Goal: Information Seeking & Learning: Learn about a topic

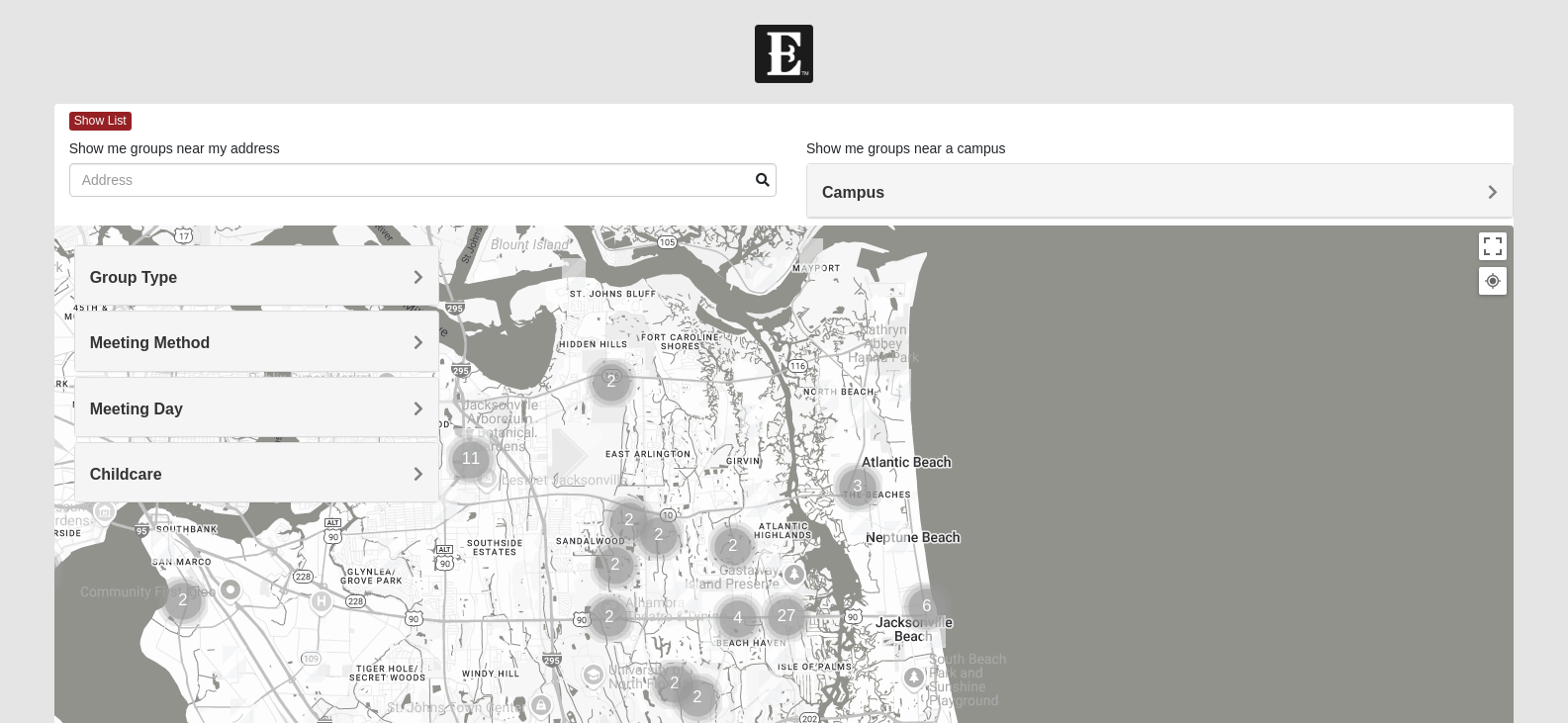
click at [1001, 190] on h4 "Campus" at bounding box center [1159, 192] width 676 height 19
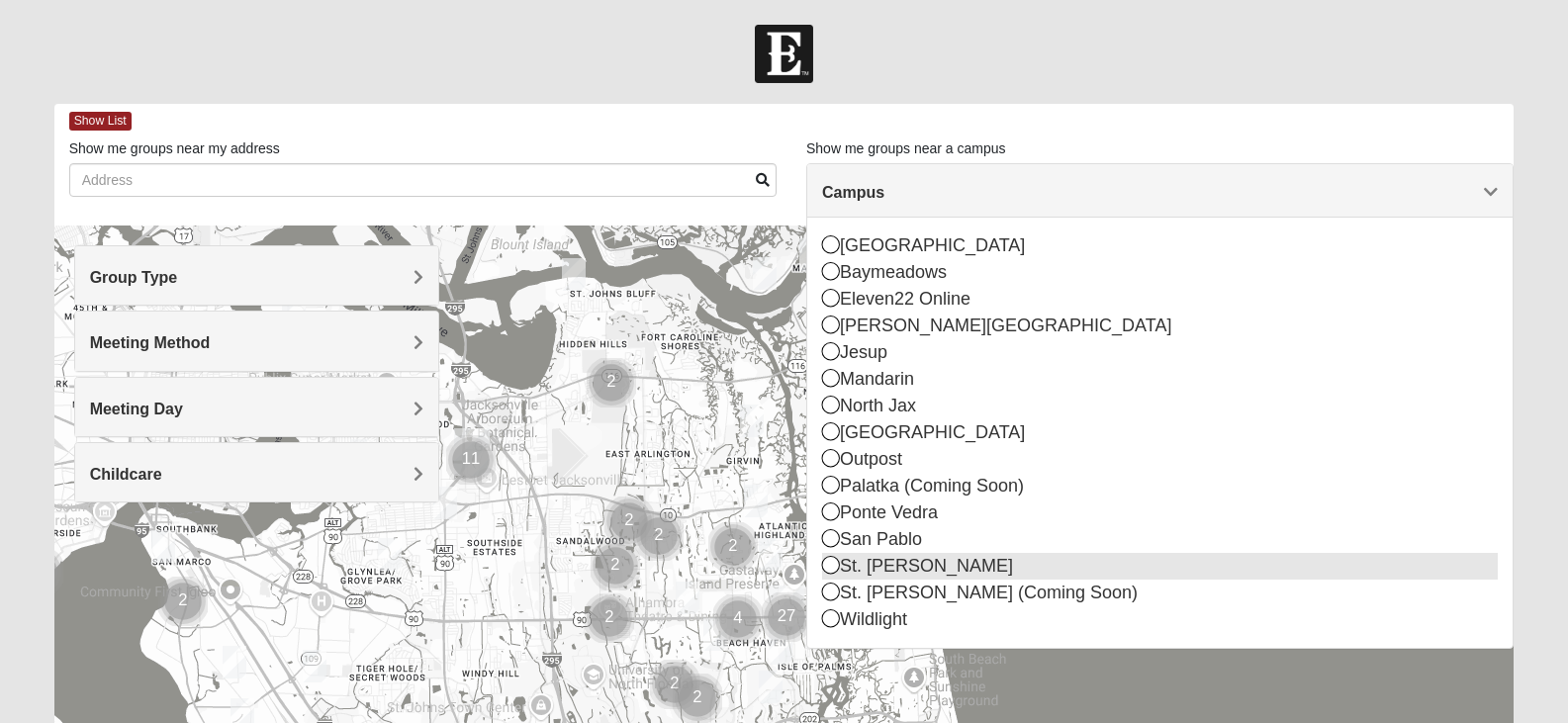
click at [830, 555] on div "St. [PERSON_NAME]" at bounding box center [1159, 566] width 676 height 27
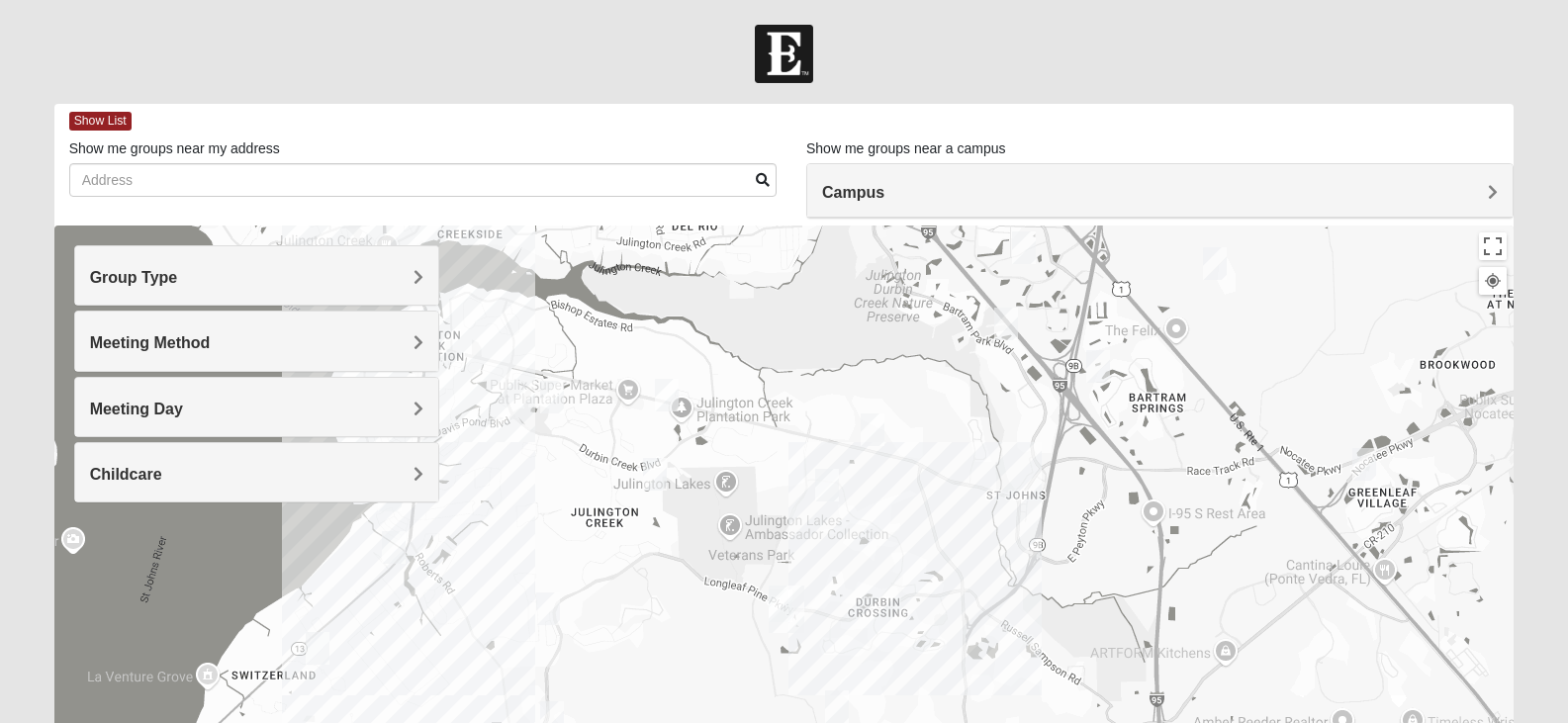
scroll to position [67, 0]
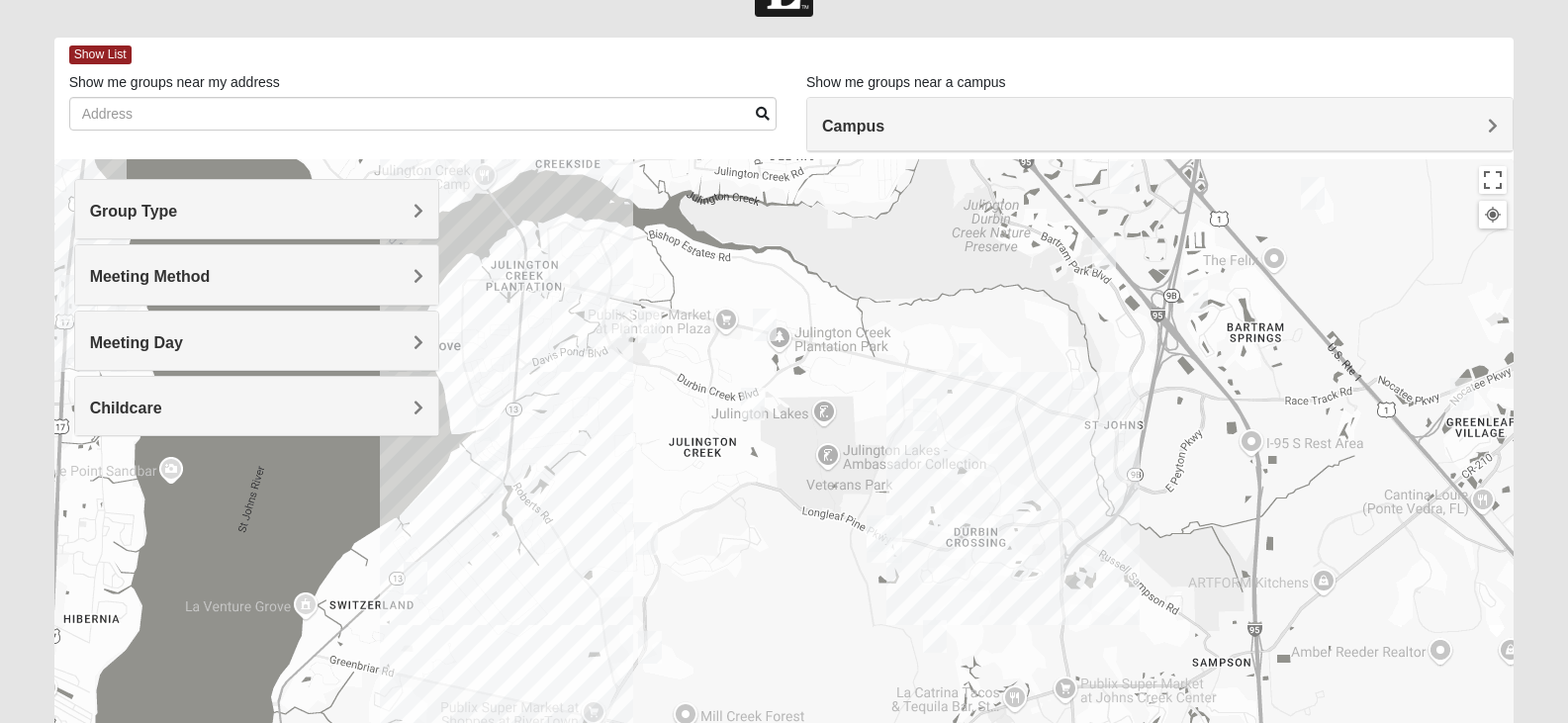
drag, startPoint x: 683, startPoint y: 587, endPoint x: 786, endPoint y: 575, distance: 103.7
click at [786, 575] on div at bounding box center [785, 555] width 1461 height 792
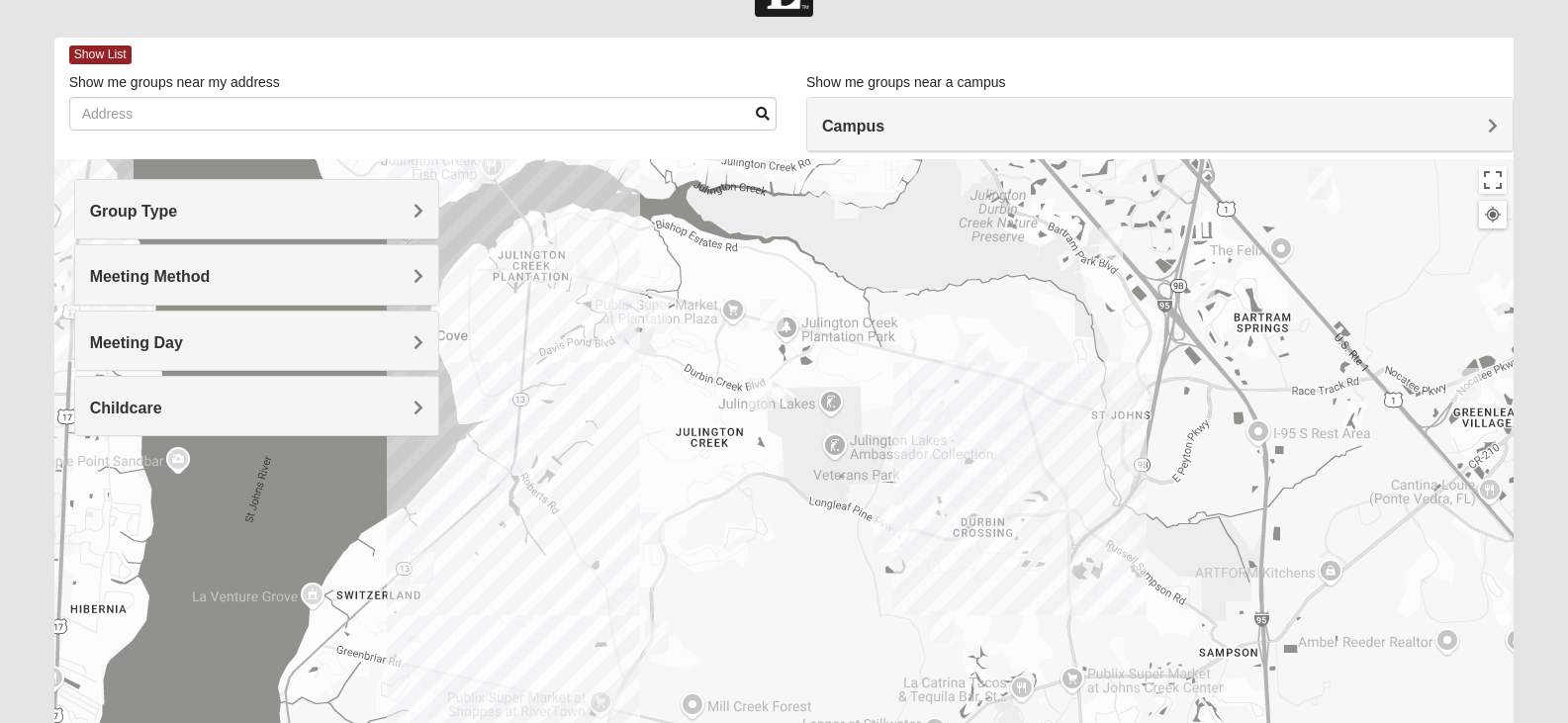
click at [1109, 241] on img "Online Mixed Krause/Chasten 32258" at bounding box center [1111, 244] width 40 height 49
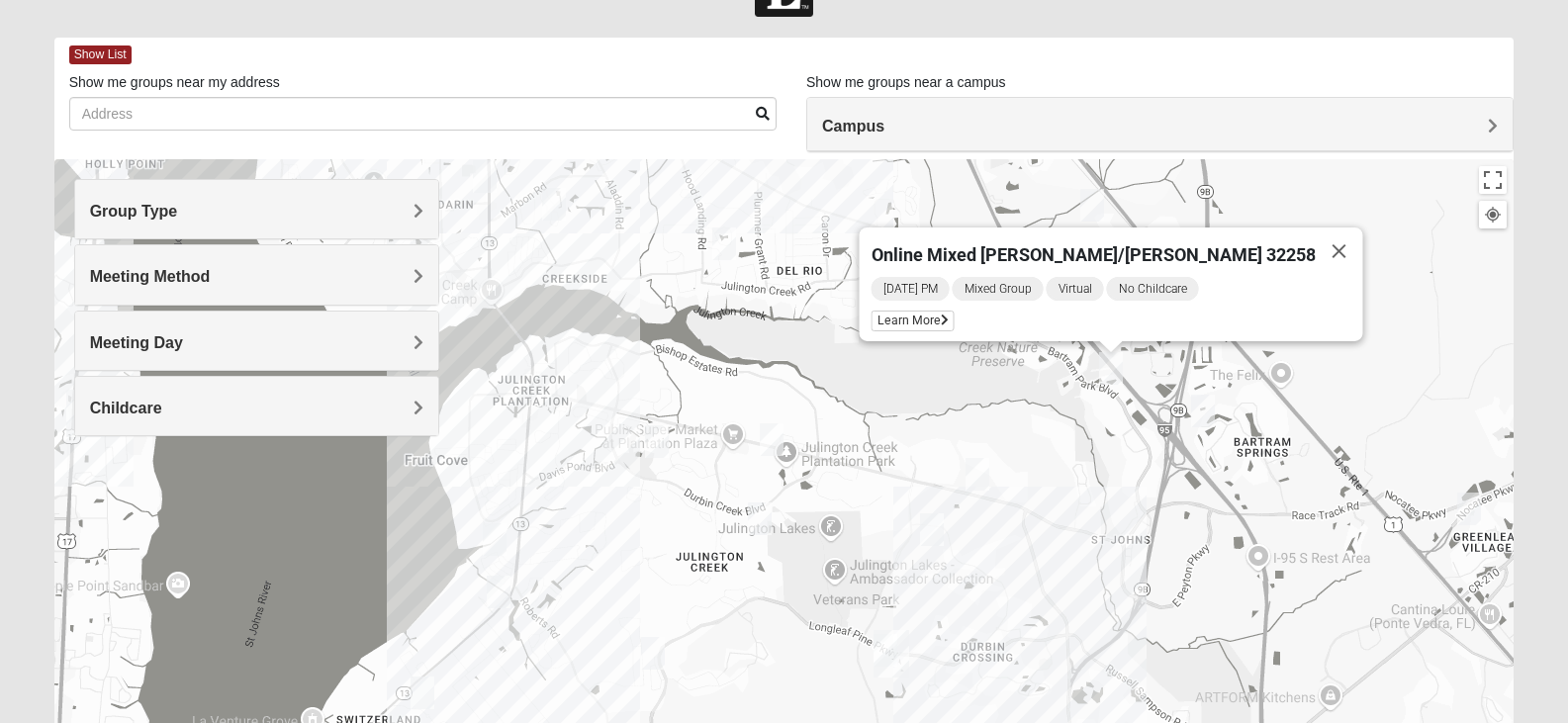
click at [926, 530] on img "Mixed Chung 32259" at bounding box center [932, 529] width 40 height 49
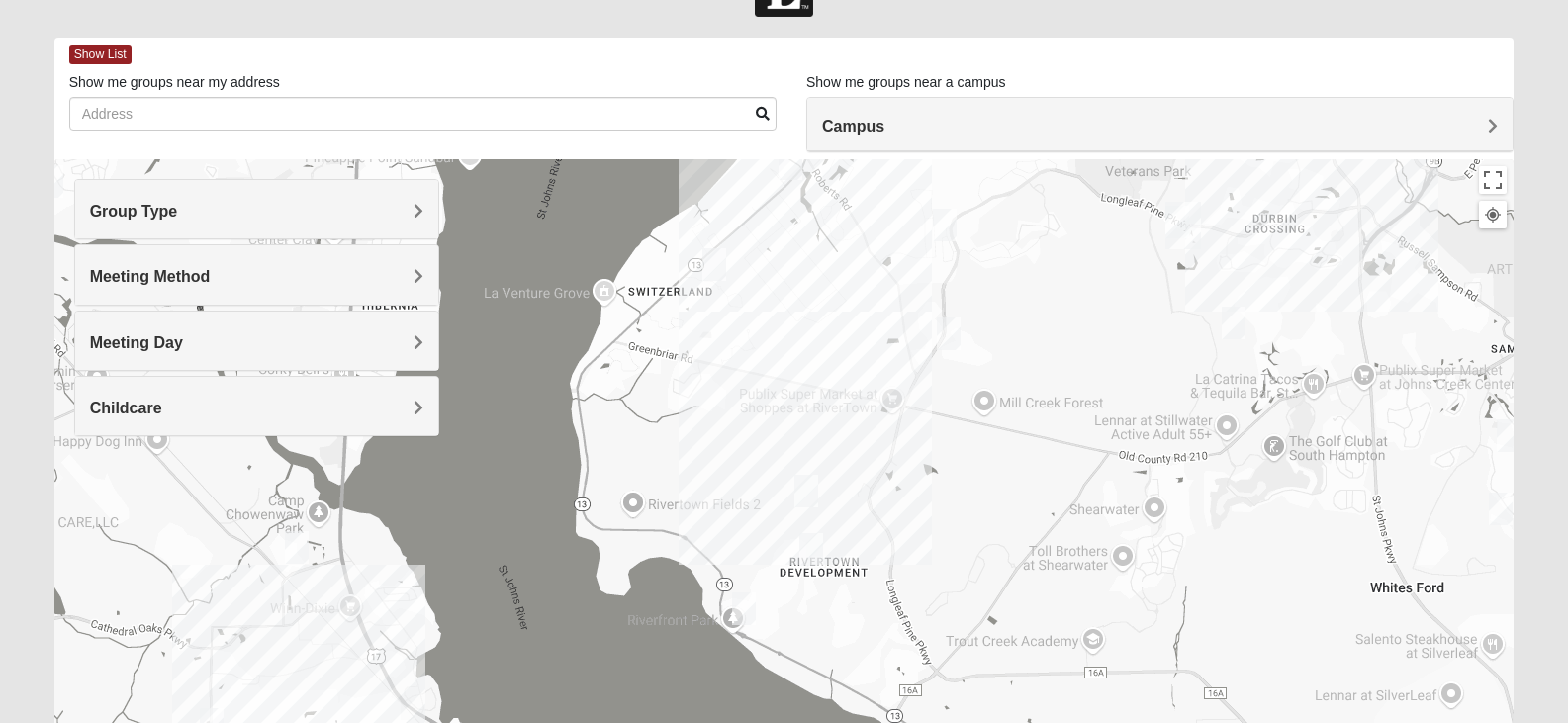
drag, startPoint x: 881, startPoint y: 566, endPoint x: 1153, endPoint y: 154, distance: 493.7
click at [1176, 134] on div "Show List Loading Groups Keywords Filter Additional Filters Campus [GEOGRAPHIC_…" at bounding box center [785, 494] width 1461 height 913
click at [812, 544] on img "Mixed Hunt 32259" at bounding box center [814, 548] width 40 height 49
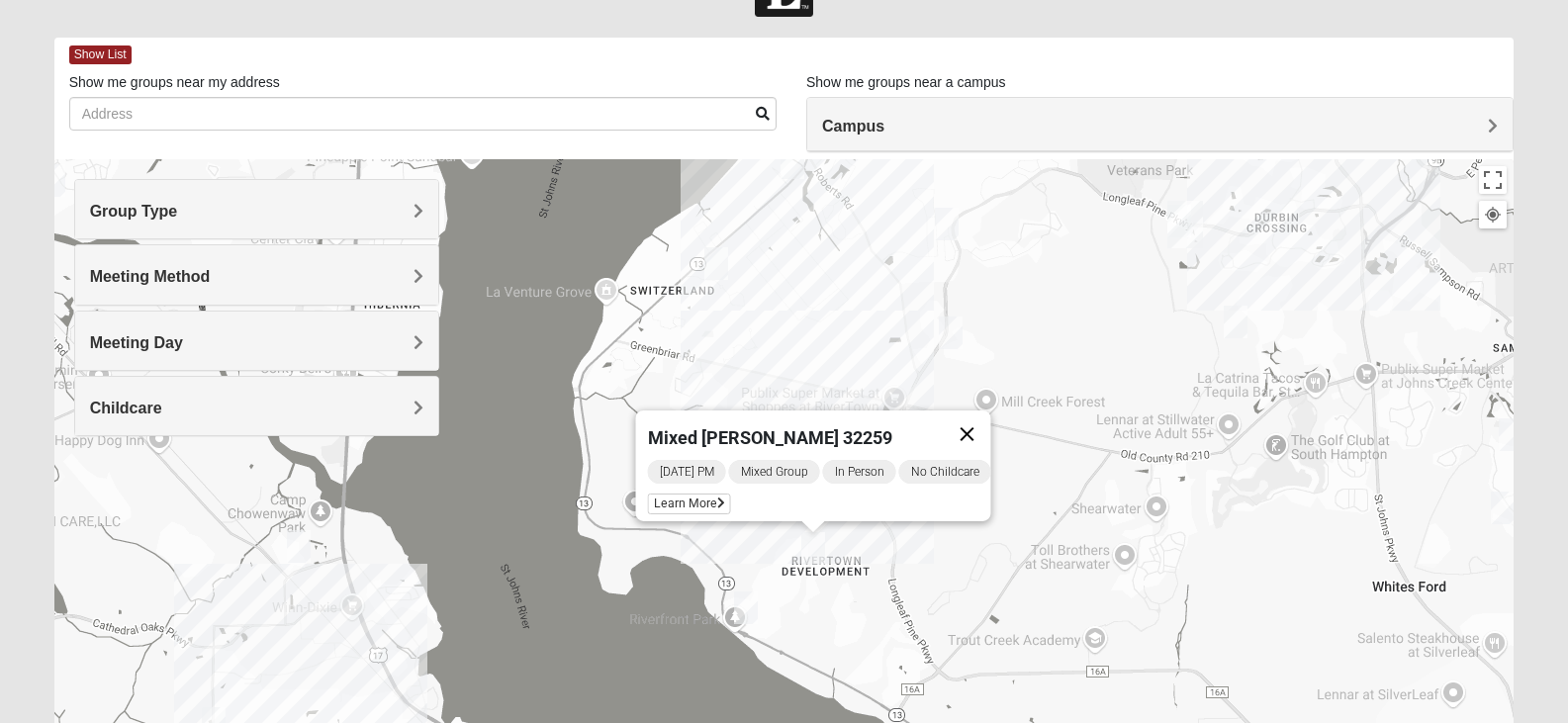
click at [984, 421] on button "Close" at bounding box center [967, 435] width 48 height 48
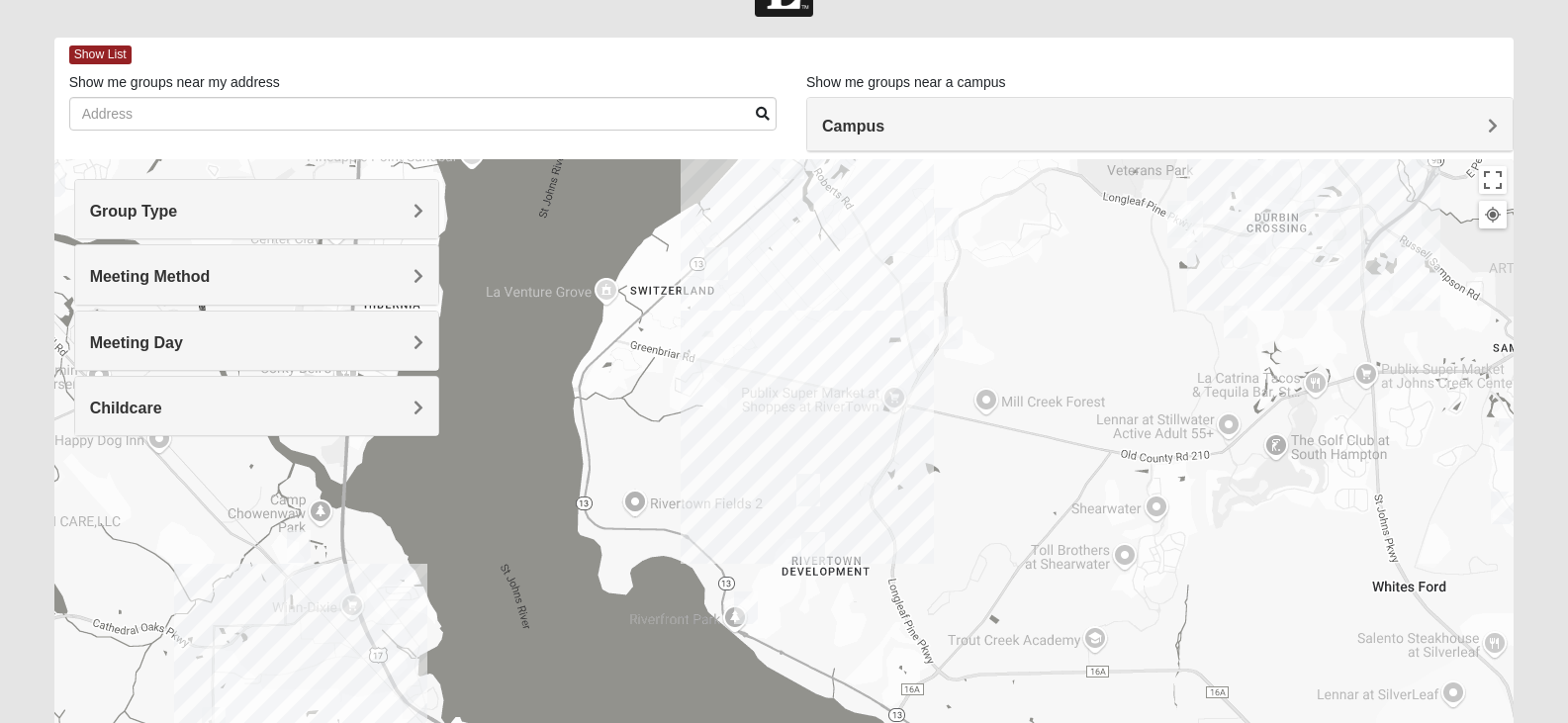
click at [809, 492] on img "Womens Caro 32259" at bounding box center [809, 489] width 40 height 49
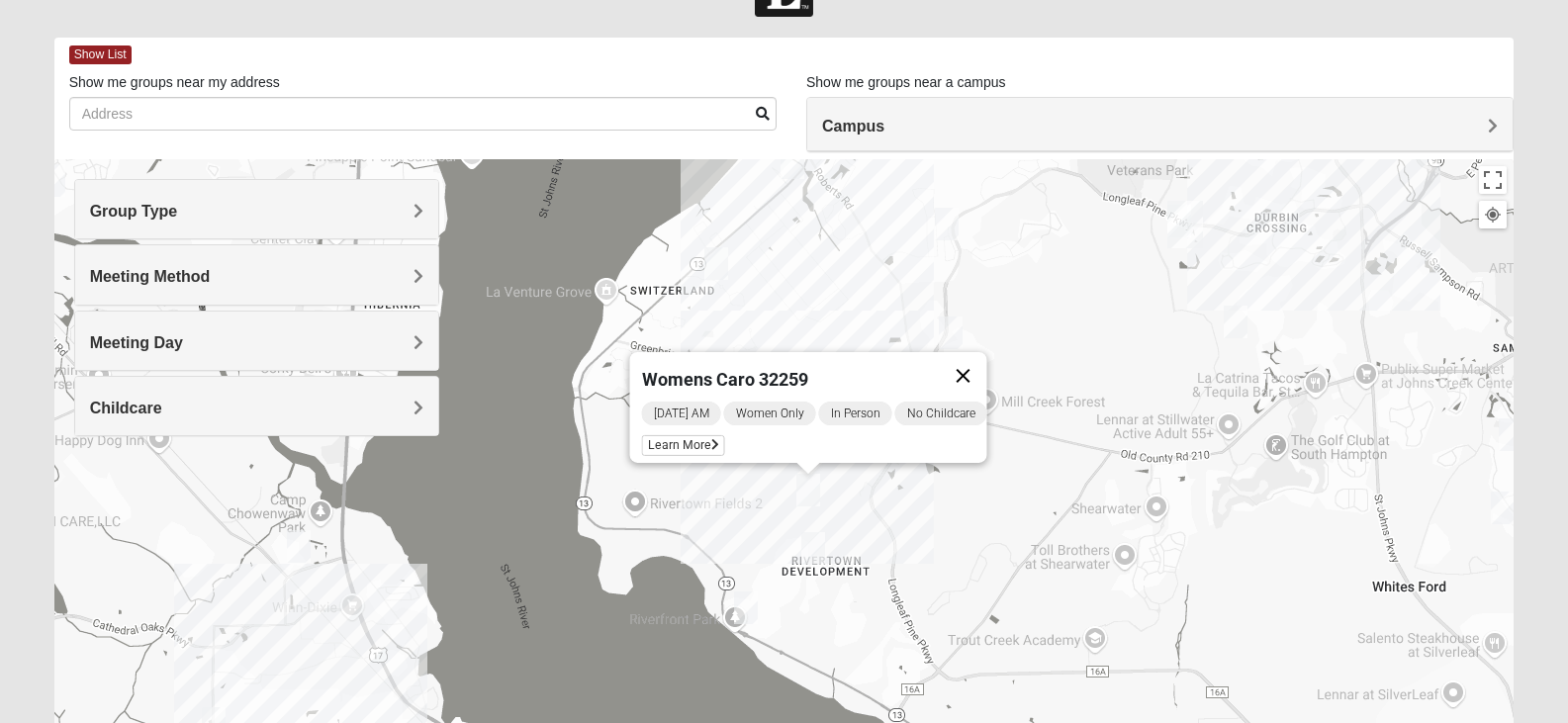
click at [987, 369] on button "Close" at bounding box center [963, 376] width 48 height 48
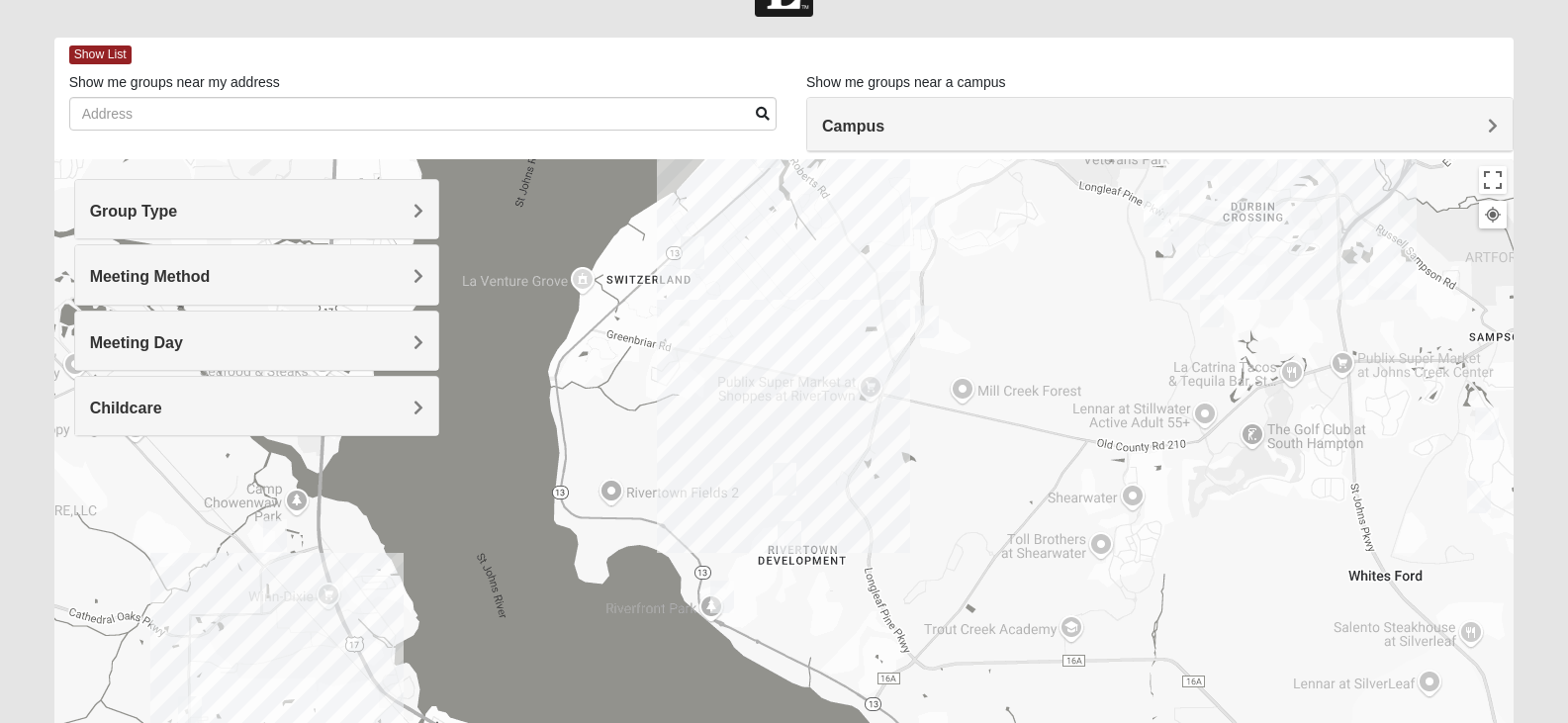
drag, startPoint x: 747, startPoint y: 382, endPoint x: 722, endPoint y: 372, distance: 26.9
click at [722, 372] on div at bounding box center [785, 555] width 1461 height 792
click at [931, 318] on img "Mens Cathcart 32259" at bounding box center [926, 320] width 40 height 49
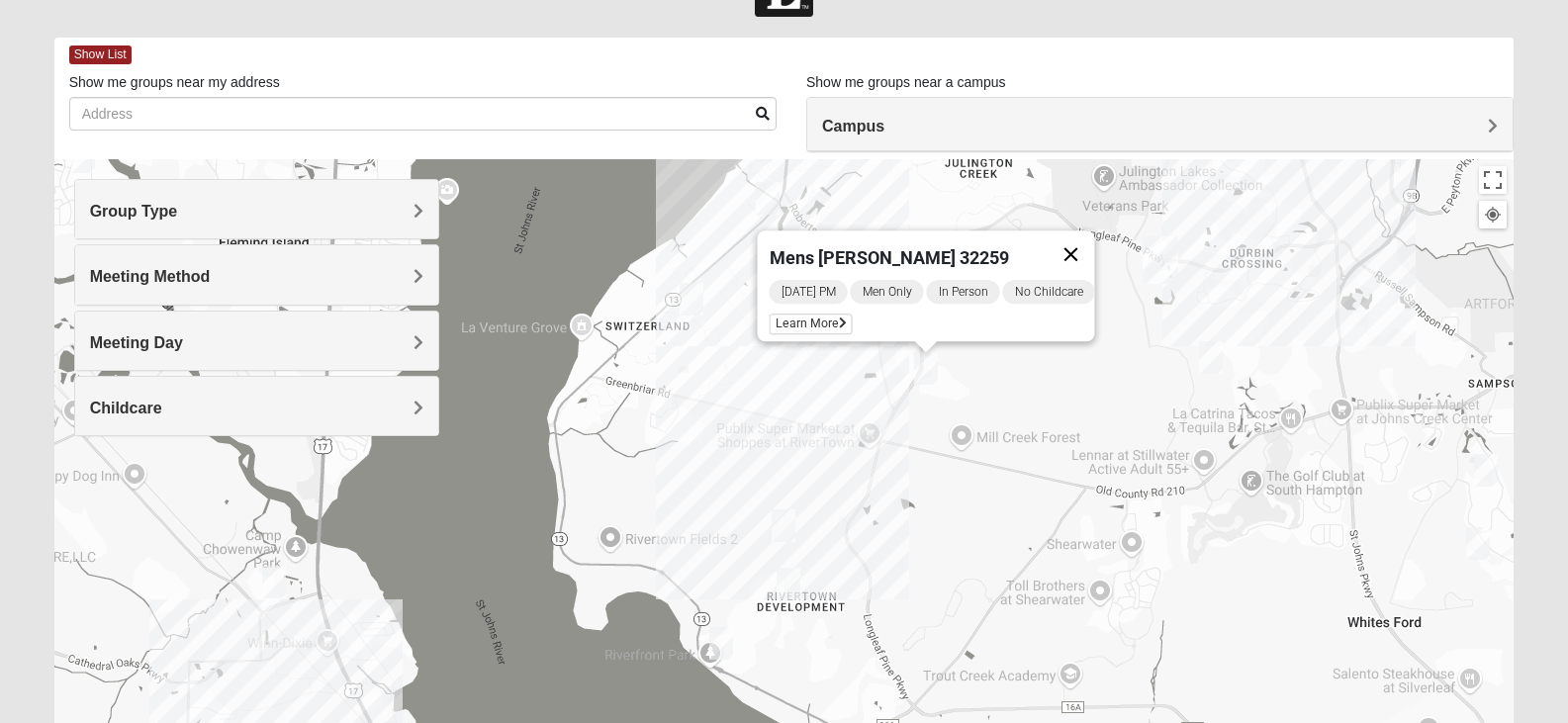
click at [1085, 242] on button "Close" at bounding box center [1071, 255] width 48 height 48
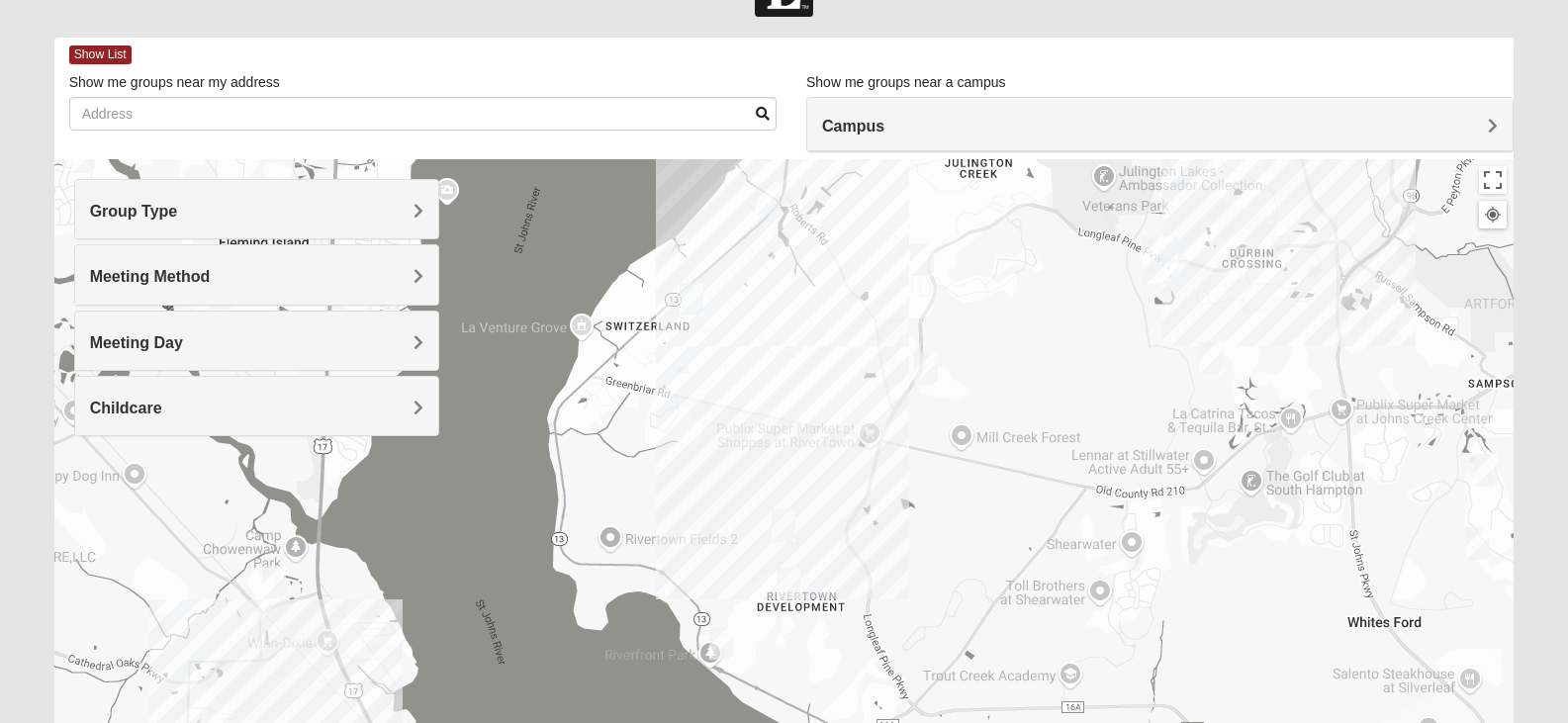
click at [720, 641] on img "Mens Contreras 32259" at bounding box center [721, 643] width 40 height 49
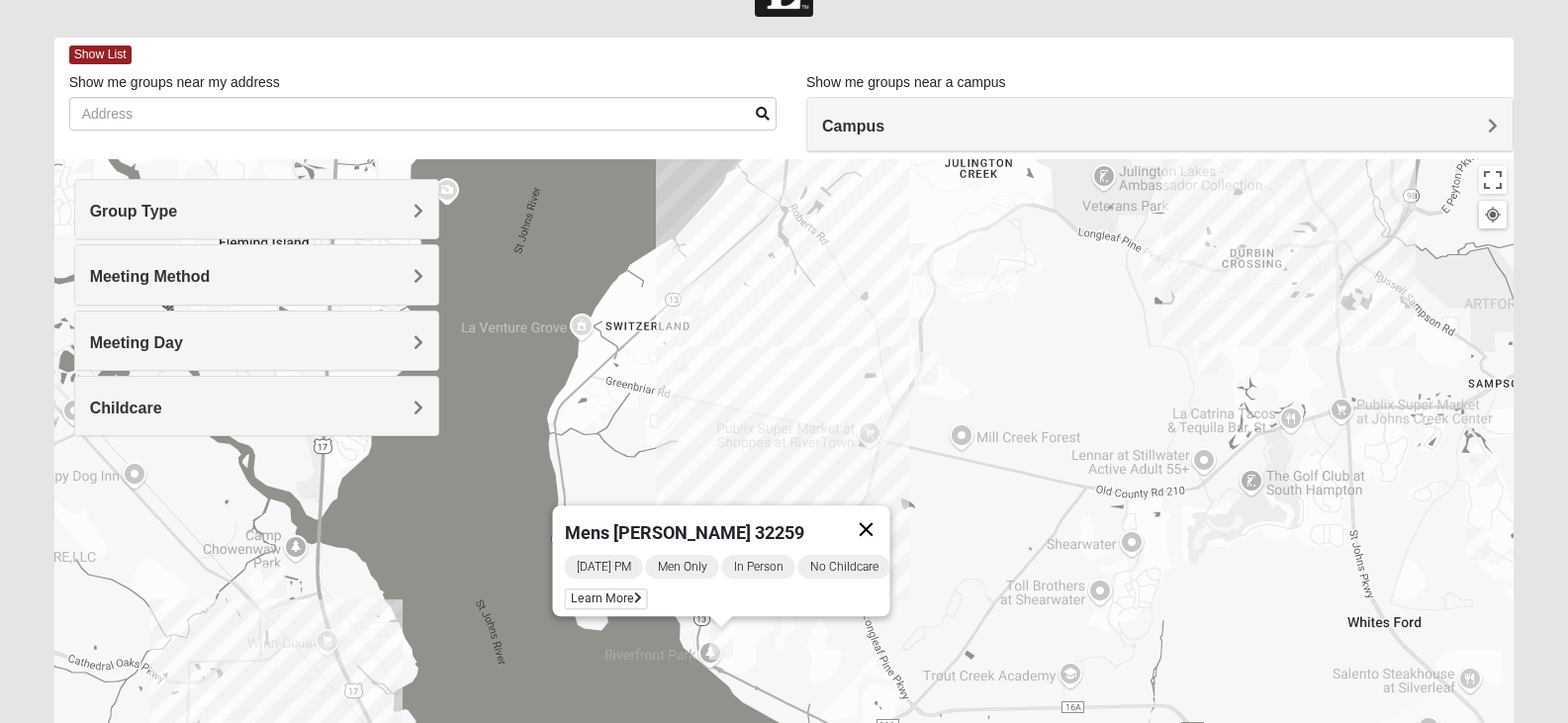
click at [877, 512] on button "Close" at bounding box center [866, 529] width 48 height 48
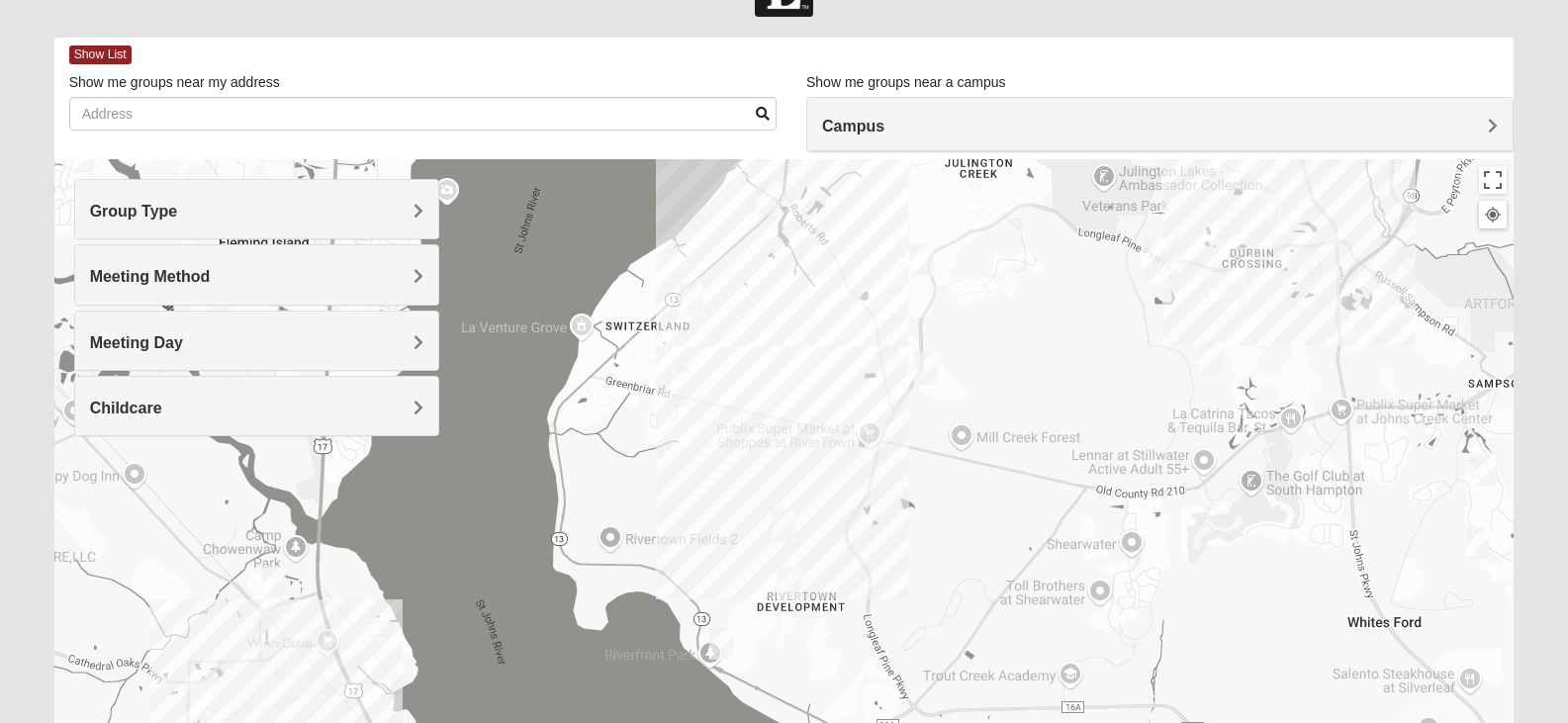
click at [691, 296] on img "Mixed Otts 32259" at bounding box center [691, 298] width 40 height 49
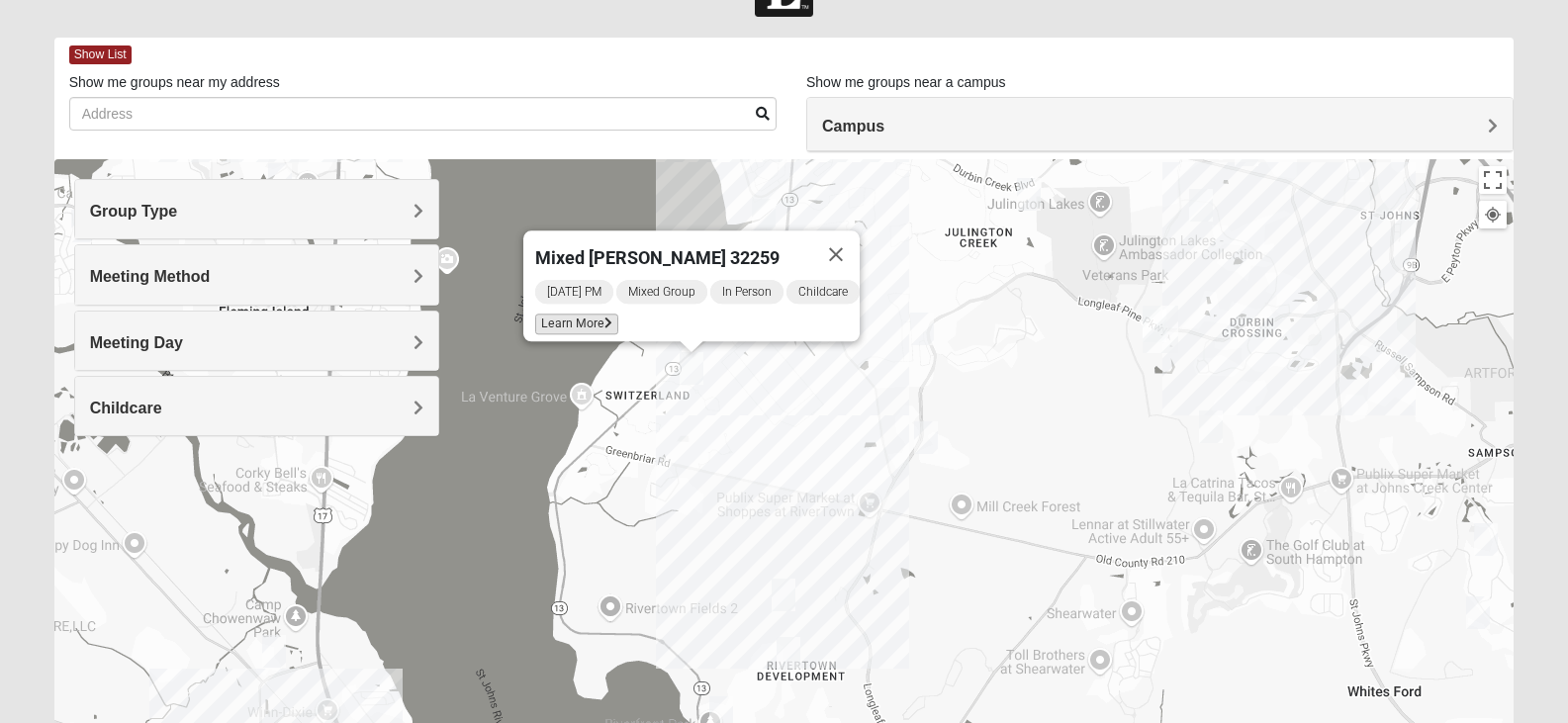
click at [562, 313] on span "Learn More" at bounding box center [577, 323] width 84 height 21
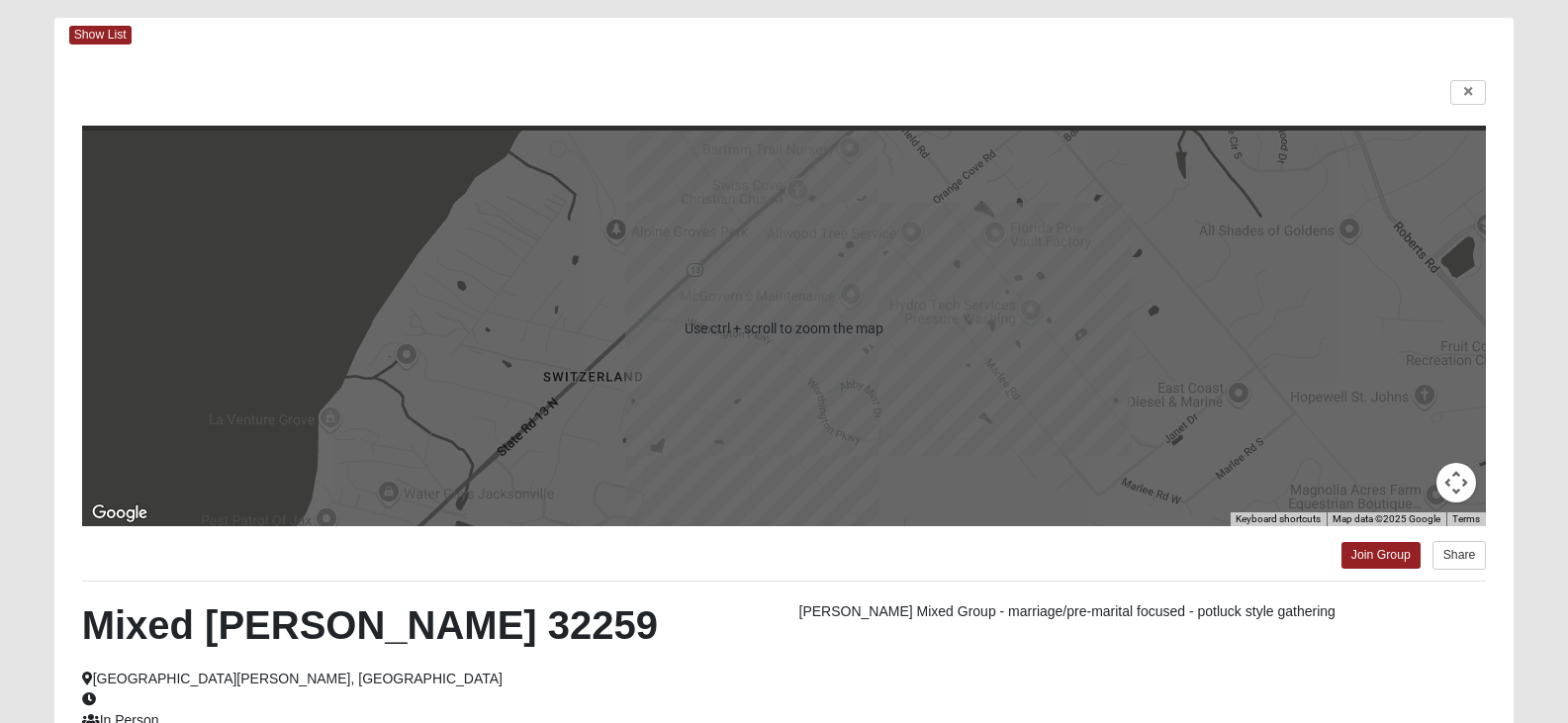
scroll to position [219, 0]
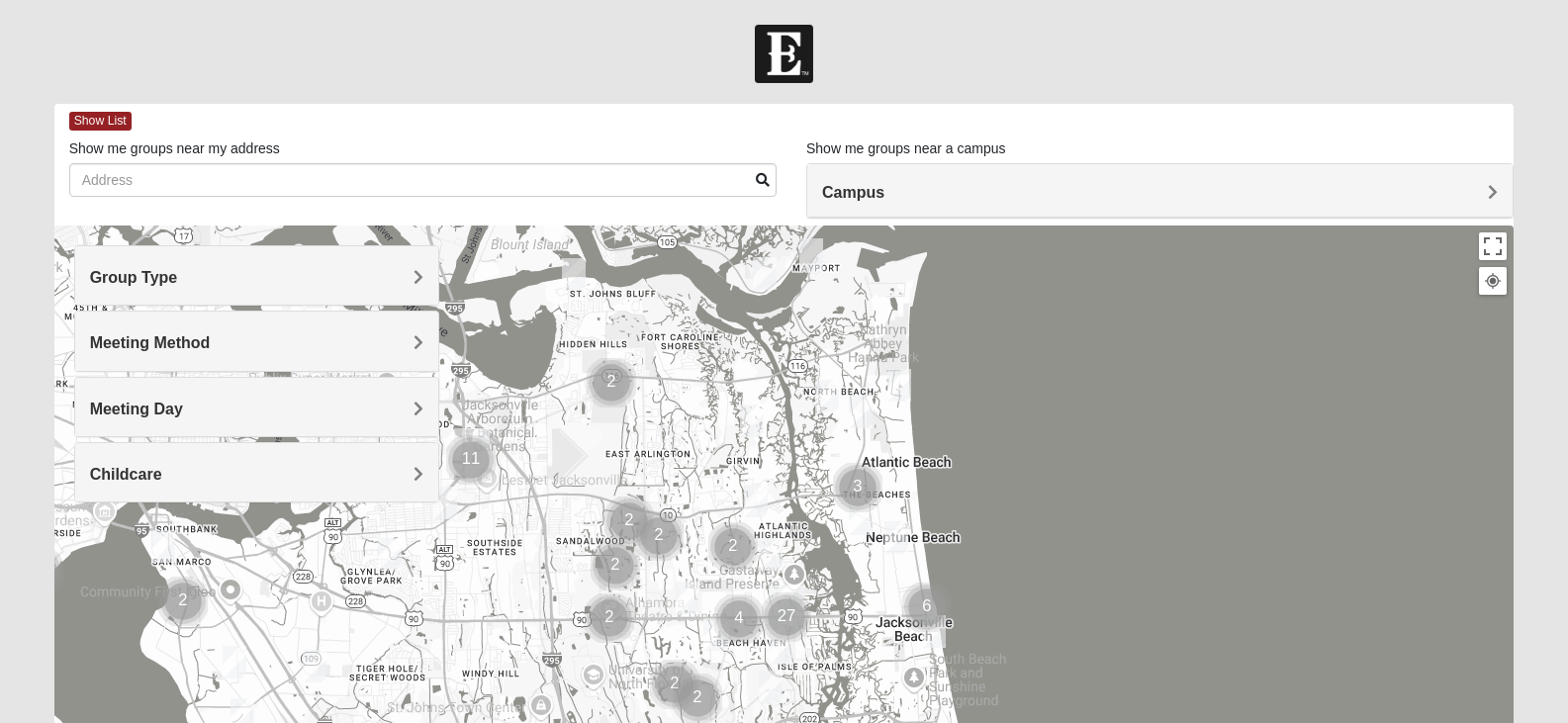
click at [934, 197] on h4 "Campus" at bounding box center [1159, 192] width 676 height 19
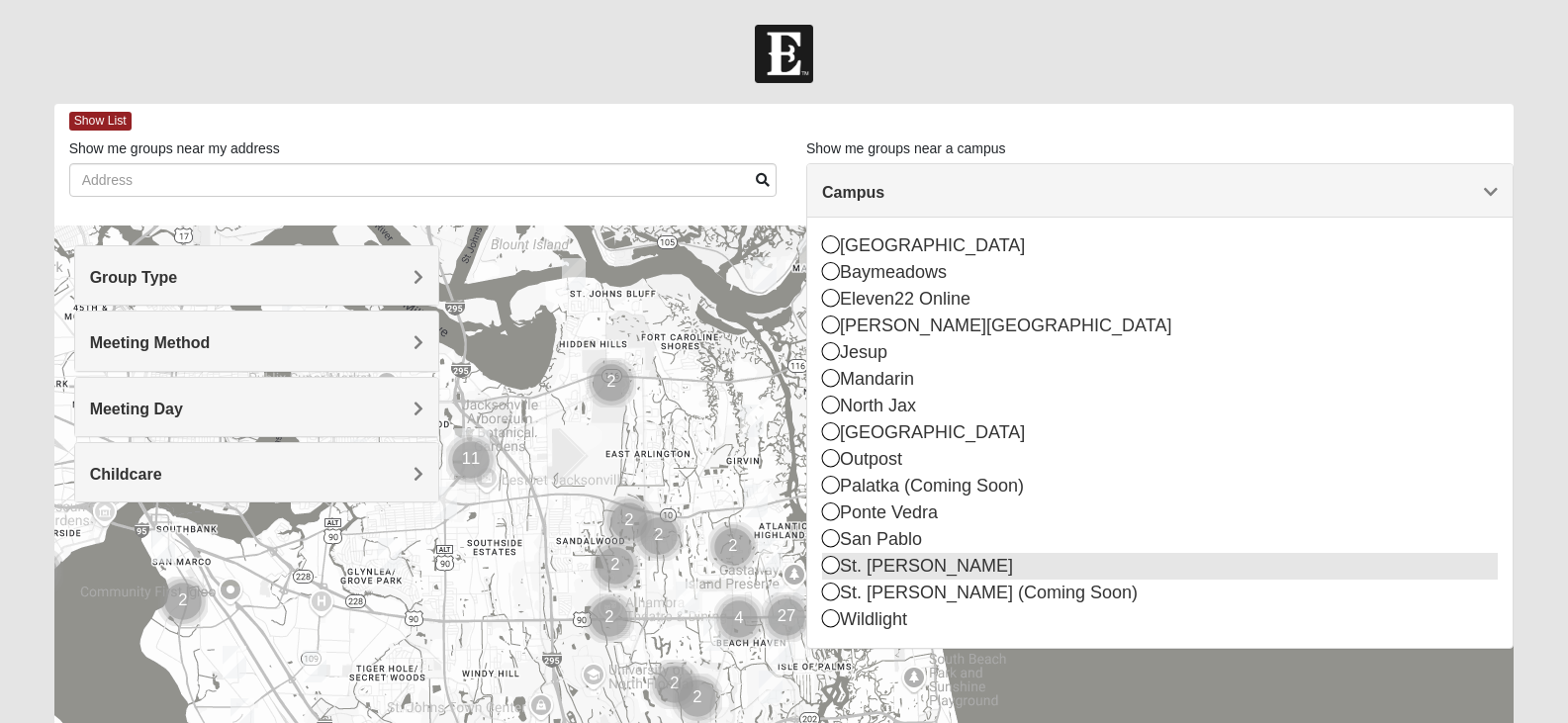
click at [823, 568] on icon at bounding box center [831, 565] width 18 height 18
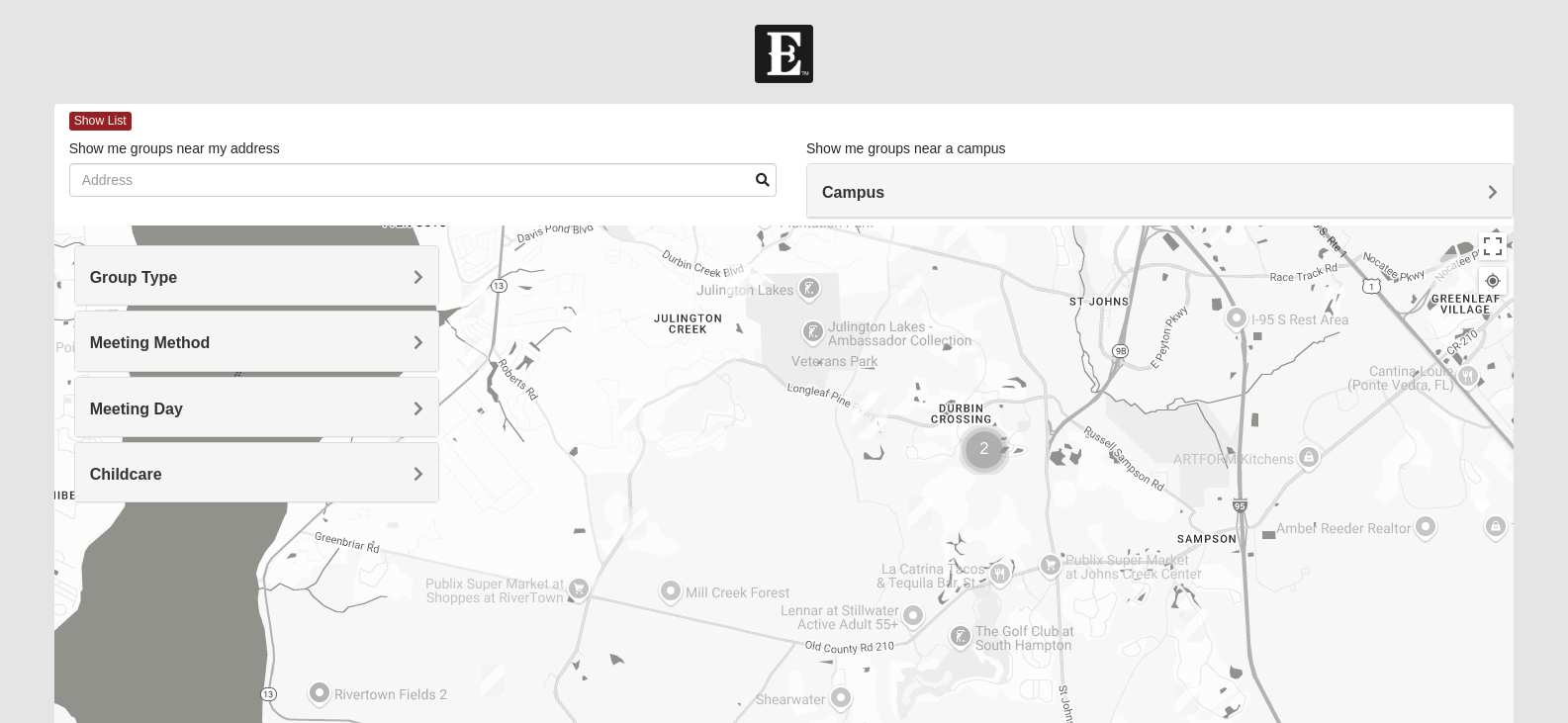
drag, startPoint x: 499, startPoint y: 597, endPoint x: 584, endPoint y: 416, distance: 200.0
click at [584, 416] on div at bounding box center [785, 622] width 1461 height 792
click at [868, 406] on img "St. Johns" at bounding box center [871, 415] width 52 height 64
click at [952, 313] on button "Close" at bounding box center [976, 326] width 48 height 48
click at [978, 456] on img "Cluster of 2 groups" at bounding box center [986, 450] width 66 height 66
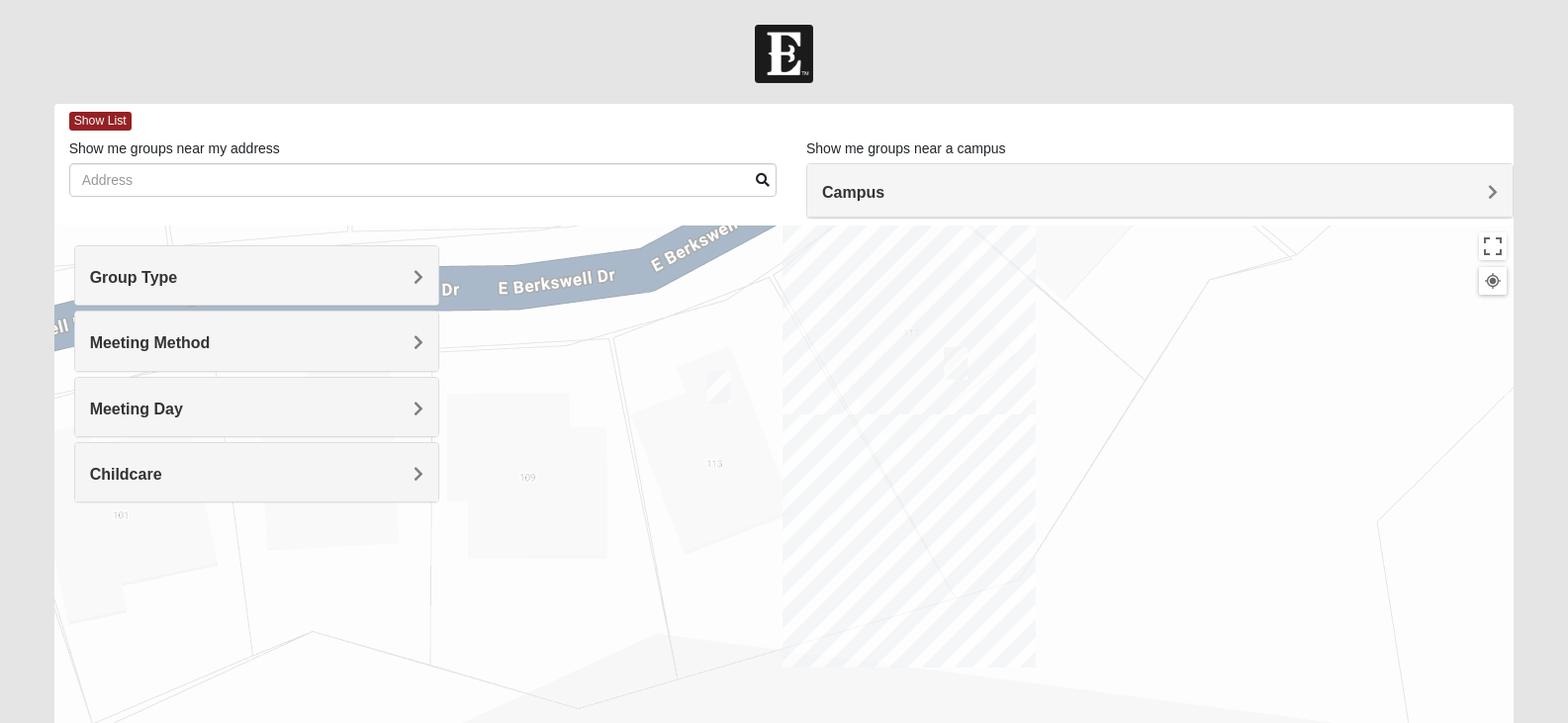
drag, startPoint x: 709, startPoint y: 533, endPoint x: 770, endPoint y: 277, distance: 263.2
click at [770, 277] on div "To navigate, press the arrow keys." at bounding box center [785, 622] width 1461 height 792
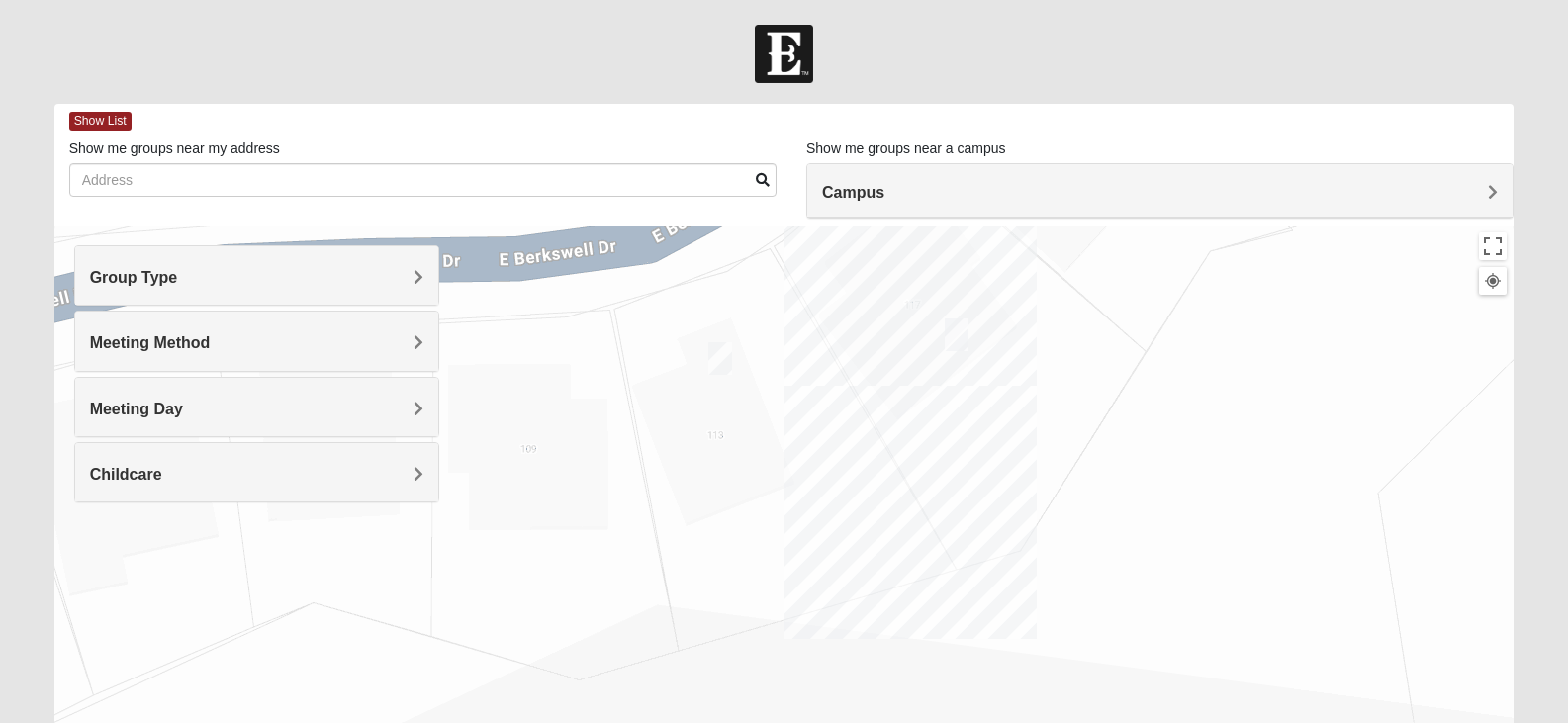
click at [962, 327] on img "Mixed Pline/Wednesday 32259" at bounding box center [957, 334] width 40 height 49
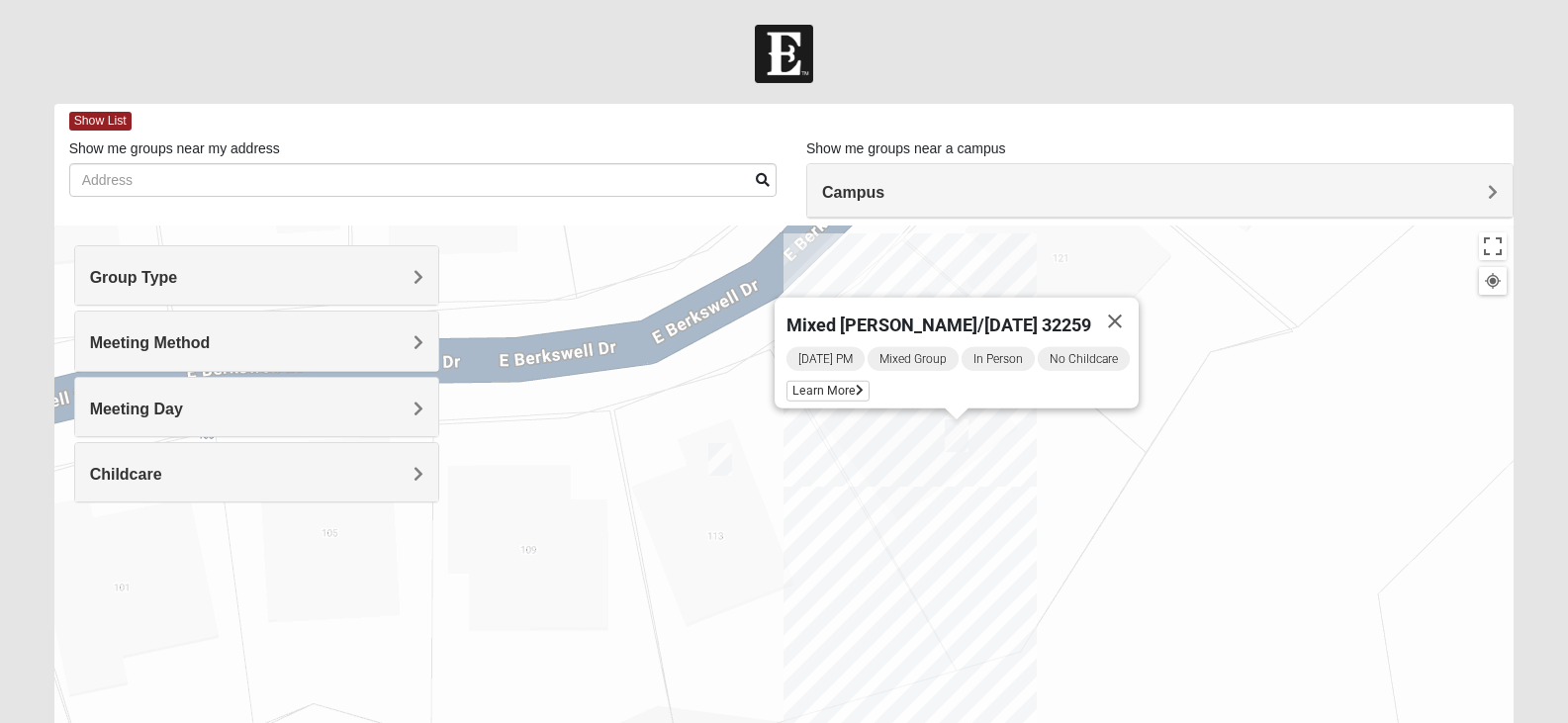
click at [716, 459] on img "Womens Pline 32259" at bounding box center [720, 459] width 40 height 49
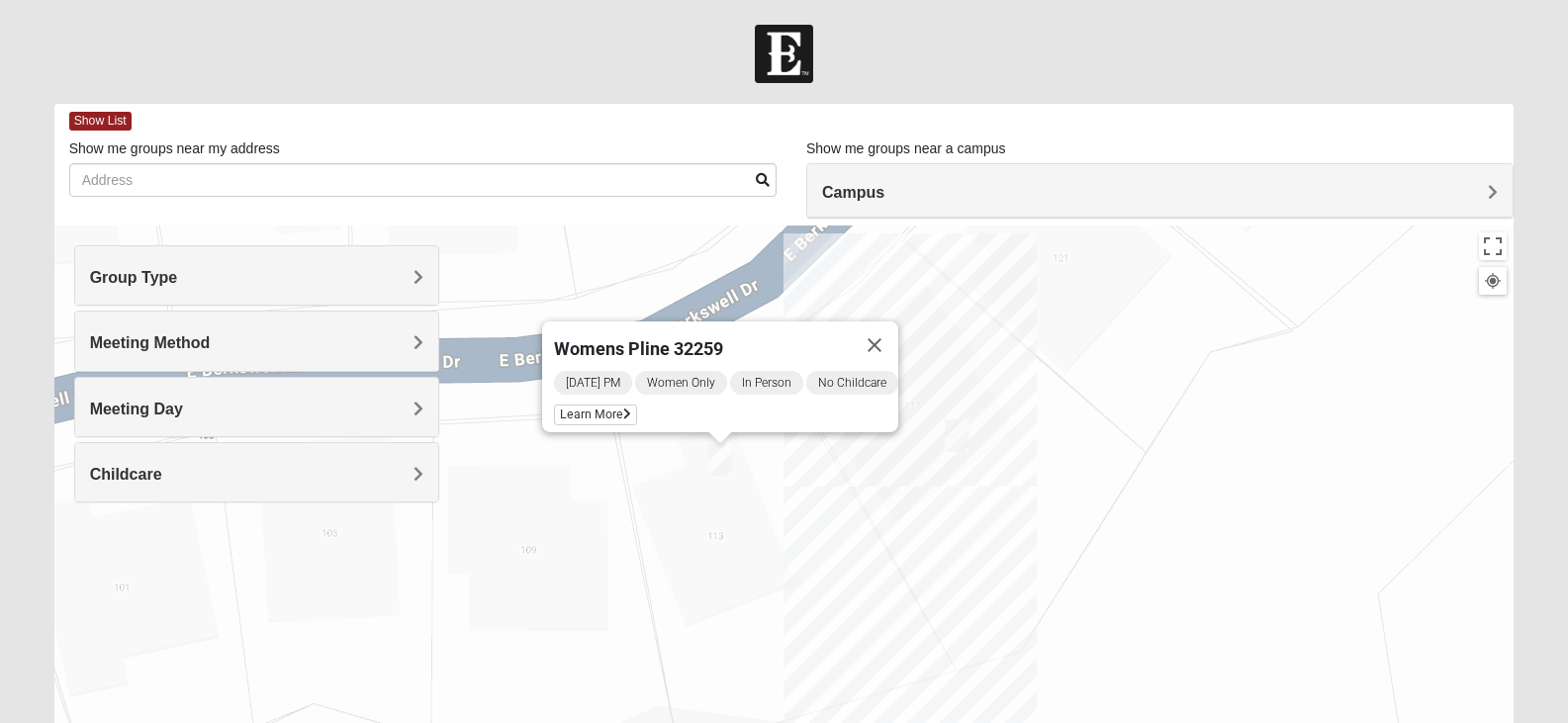
click at [961, 433] on img "Mixed Pline/Wednesday 32259" at bounding box center [957, 436] width 40 height 49
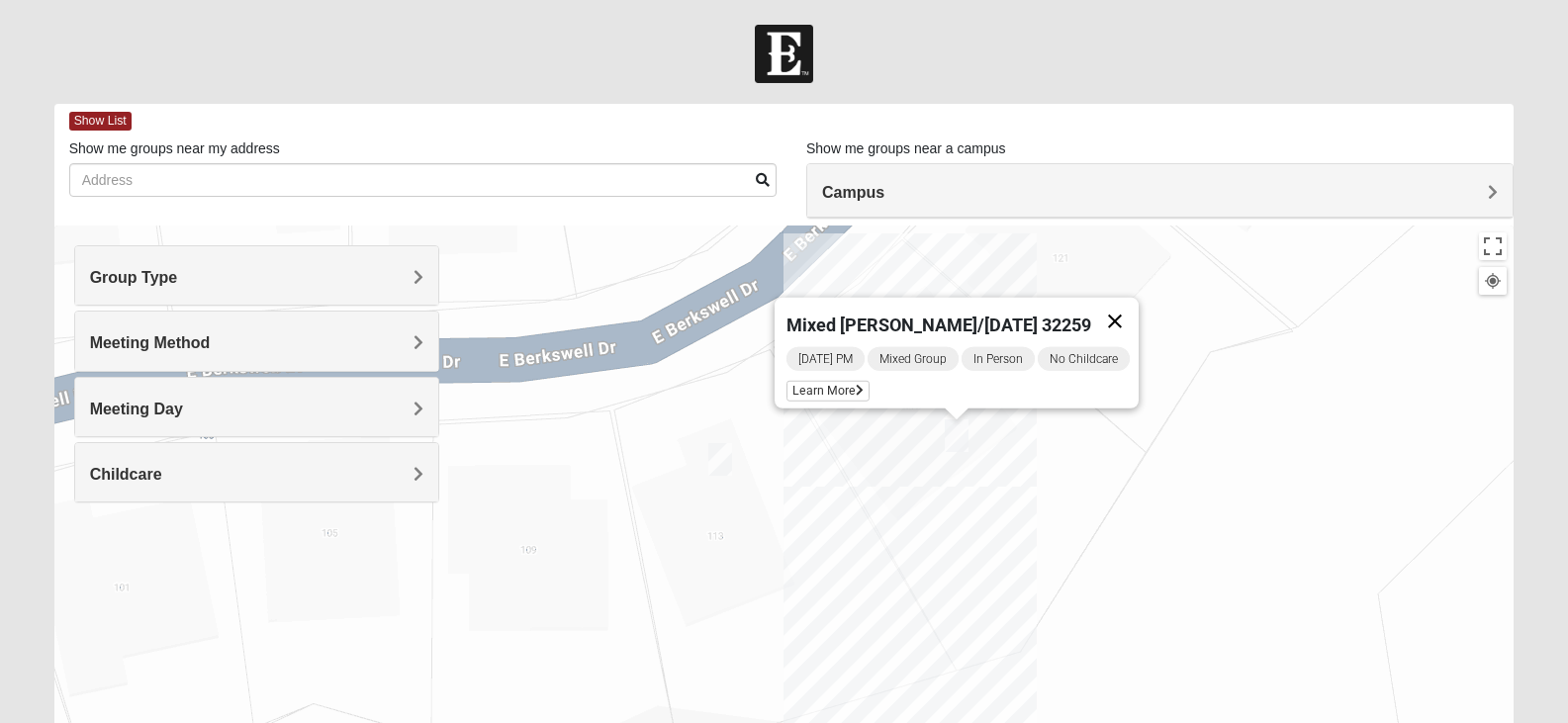
click at [1136, 304] on button "Close" at bounding box center [1115, 321] width 48 height 48
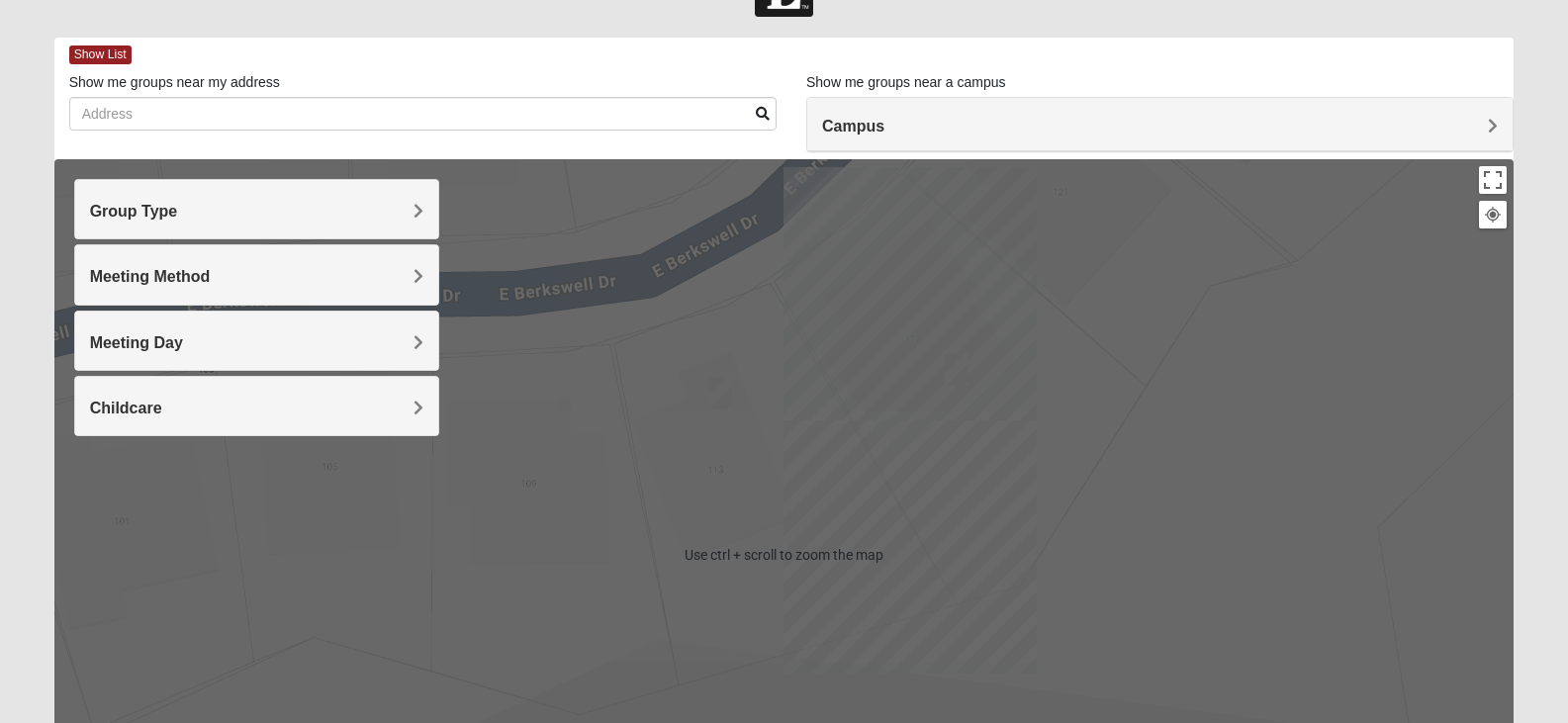
scroll to position [366, 0]
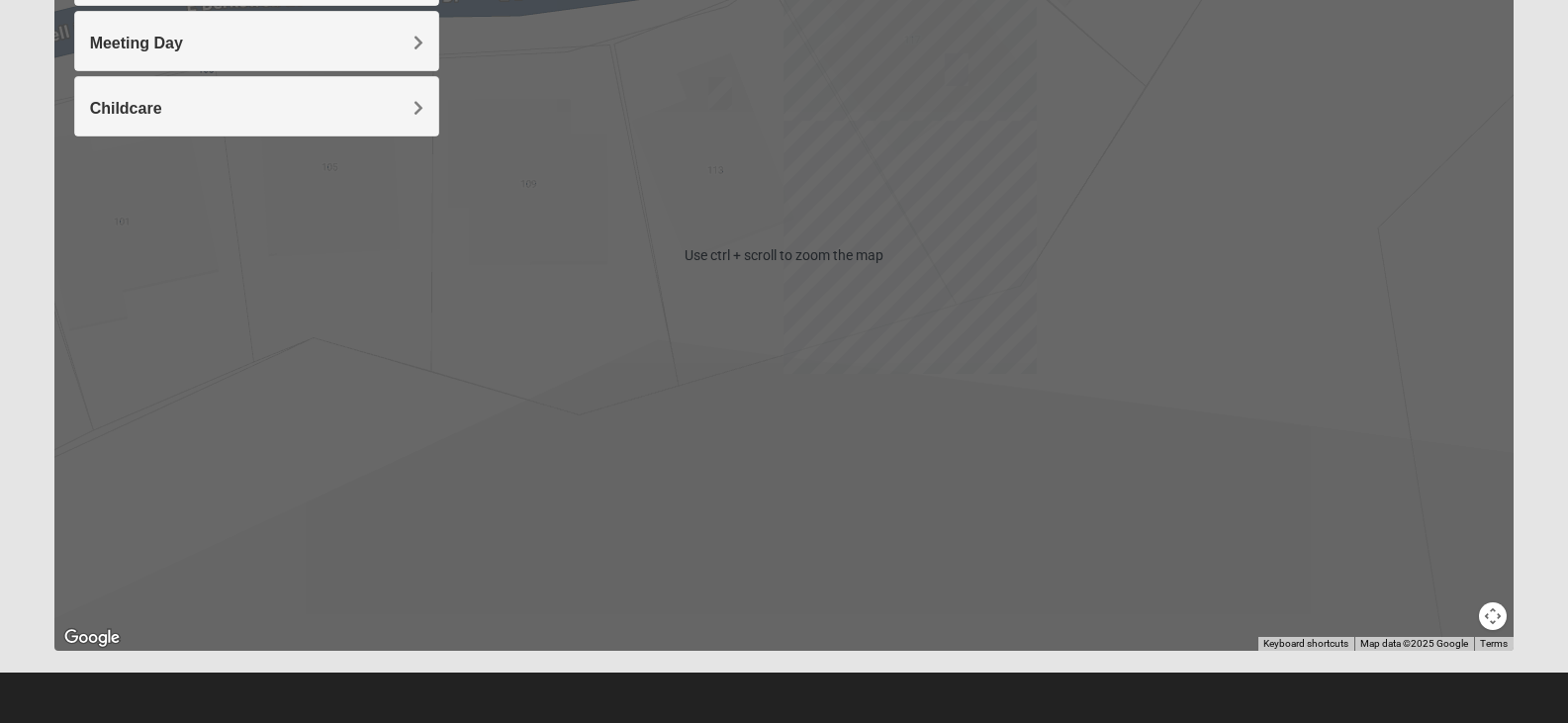
click at [576, 477] on div "To navigate, press the arrow keys." at bounding box center [785, 256] width 1461 height 792
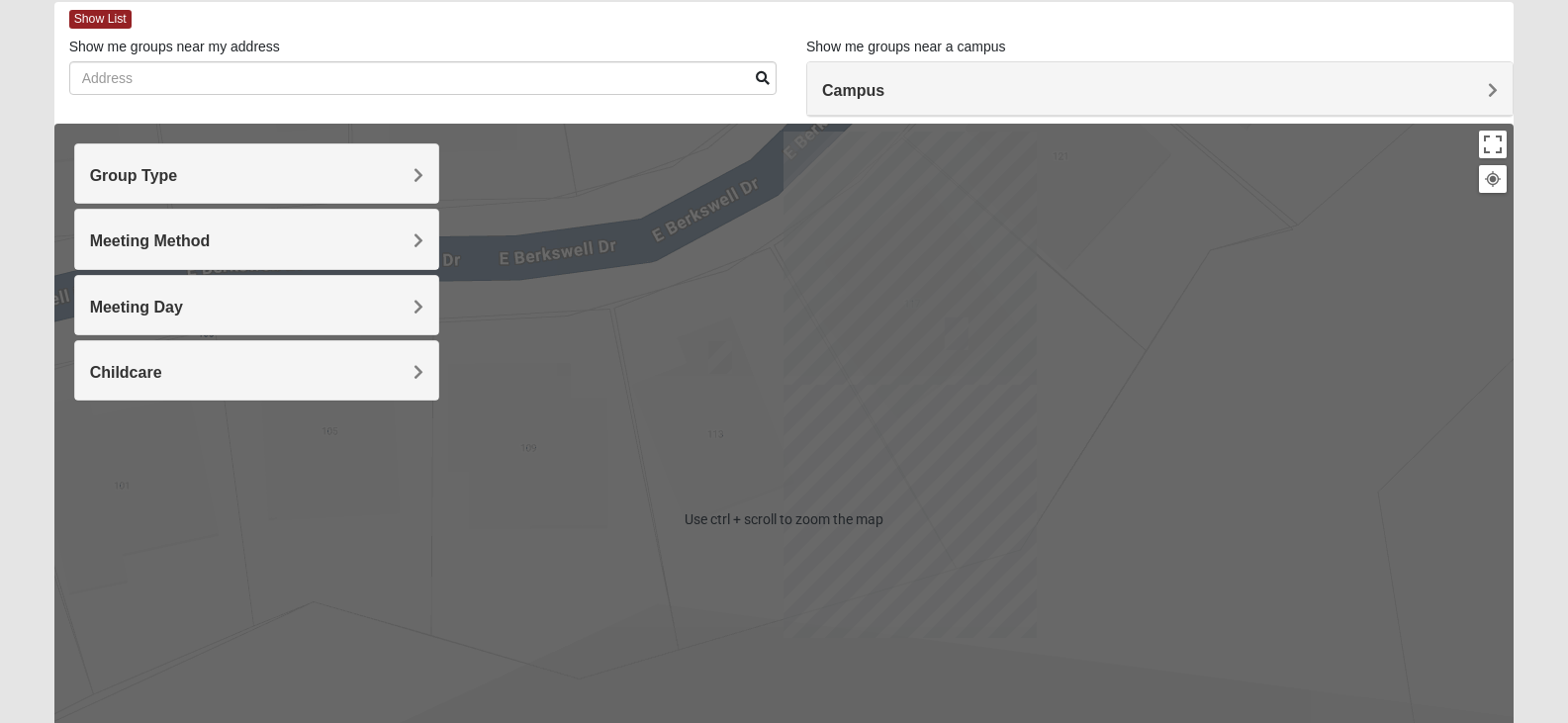
scroll to position [37, 0]
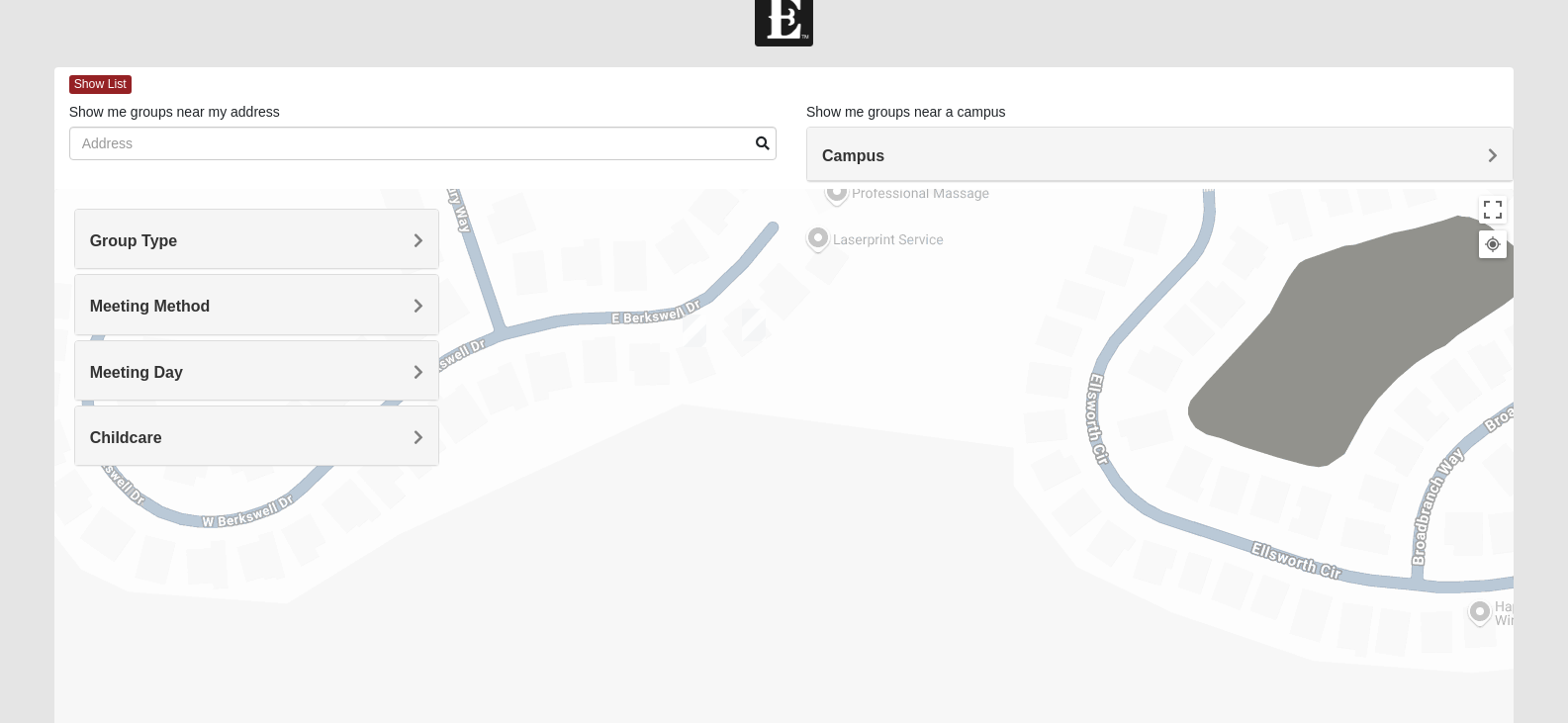
drag, startPoint x: 468, startPoint y: 548, endPoint x: 631, endPoint y: 490, distance: 173.0
click at [631, 490] on div at bounding box center [785, 585] width 1461 height 792
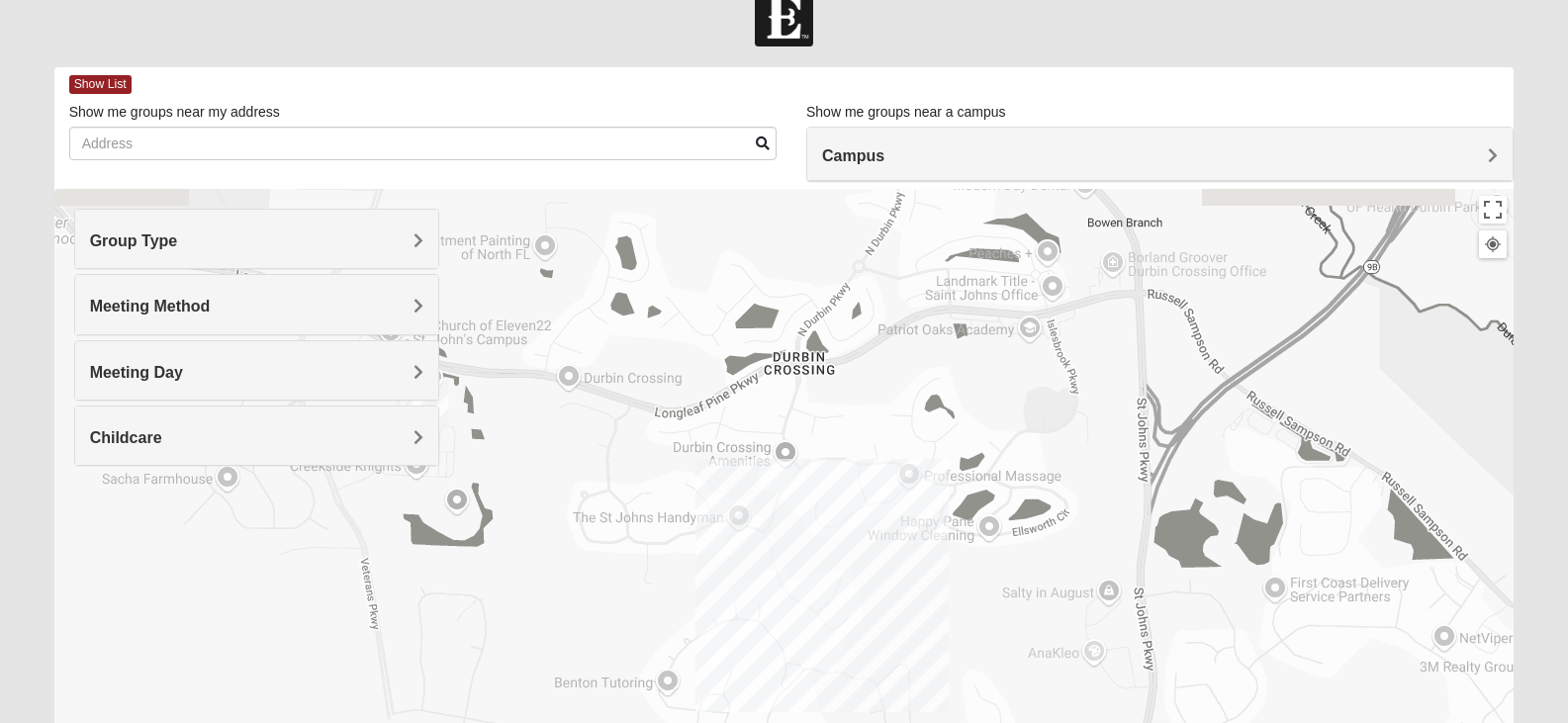
drag, startPoint x: 466, startPoint y: 526, endPoint x: 790, endPoint y: 550, distance: 324.9
click at [801, 552] on div at bounding box center [785, 585] width 1461 height 792
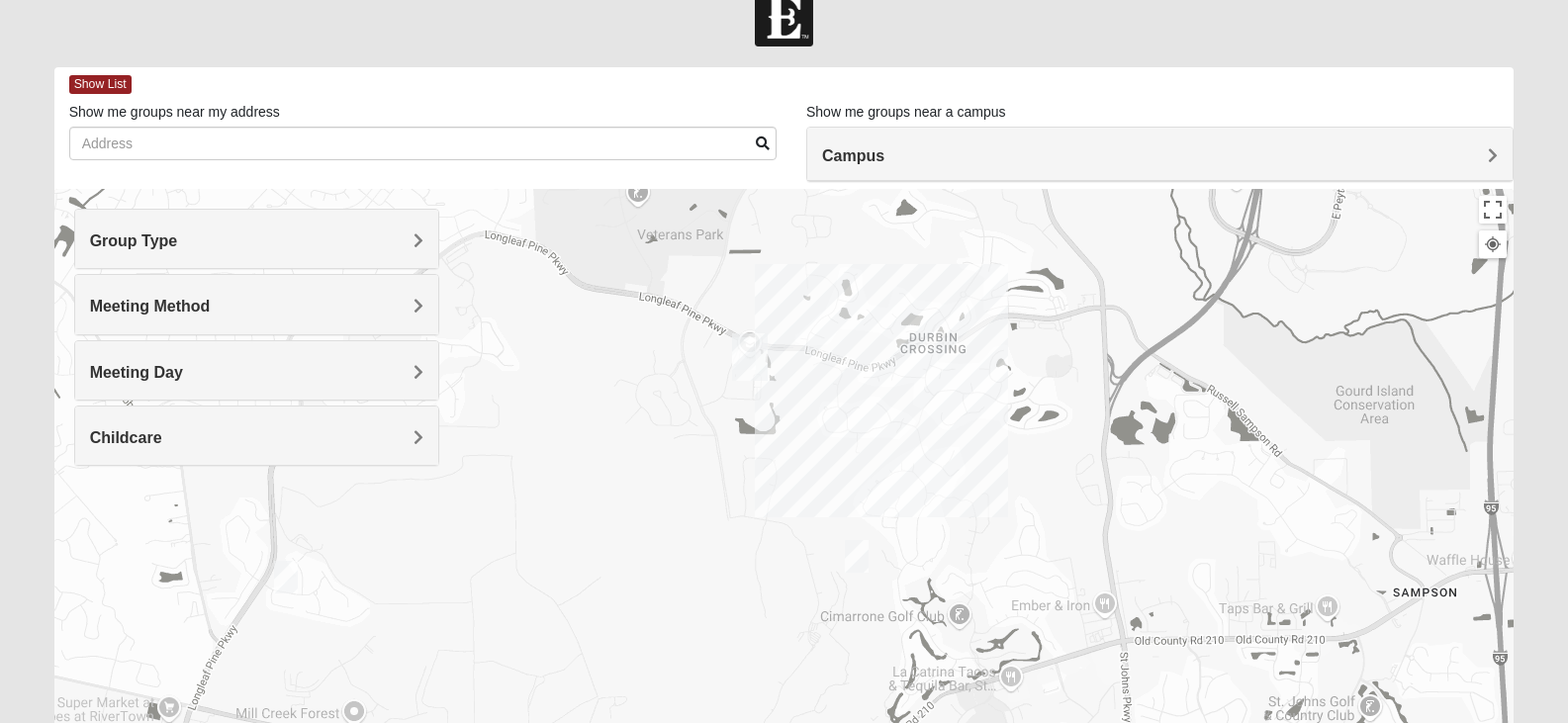
drag, startPoint x: 537, startPoint y: 572, endPoint x: 740, endPoint y: 492, distance: 218.2
click at [740, 492] on div at bounding box center [785, 585] width 1461 height 792
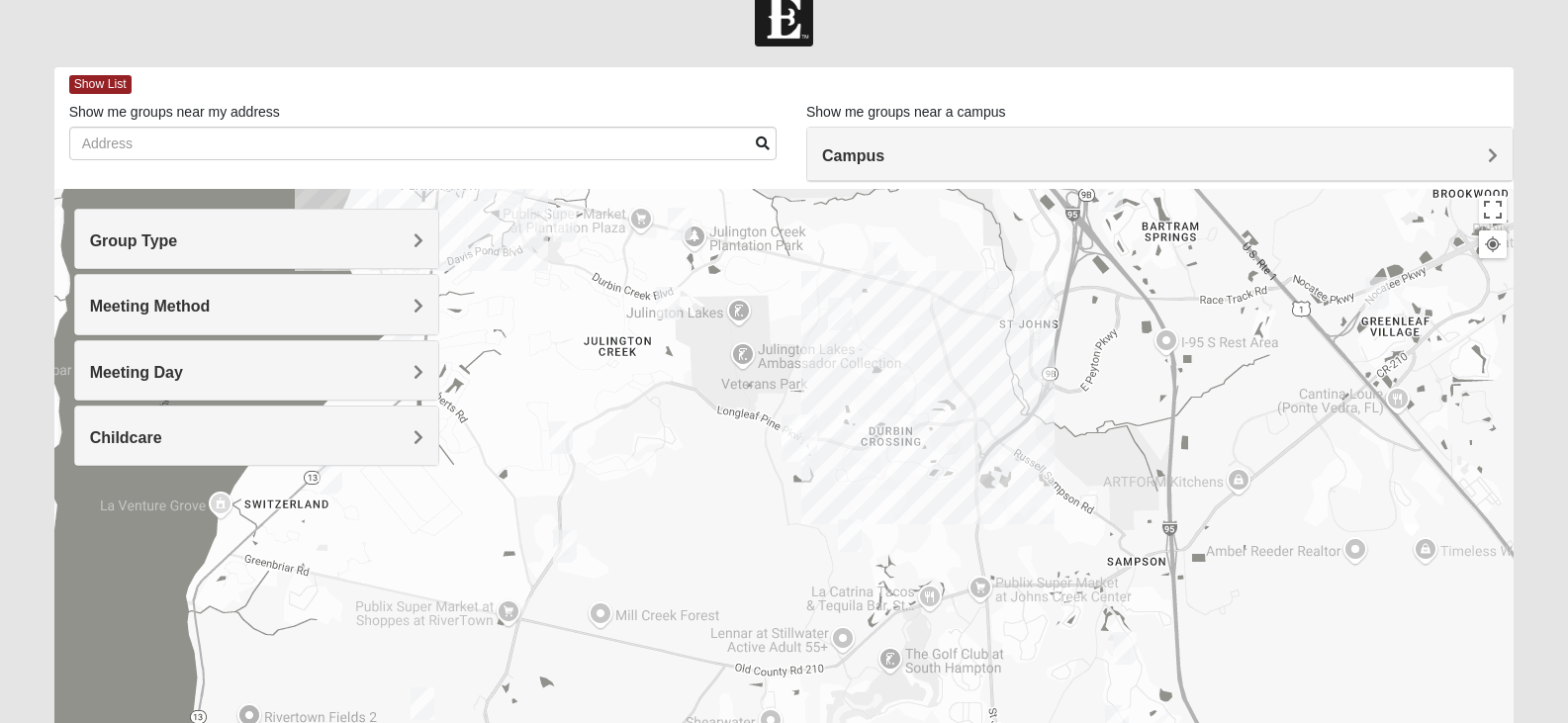
drag, startPoint x: 563, startPoint y: 537, endPoint x: 686, endPoint y: 549, distance: 123.6
click at [686, 549] on div at bounding box center [785, 585] width 1461 height 792
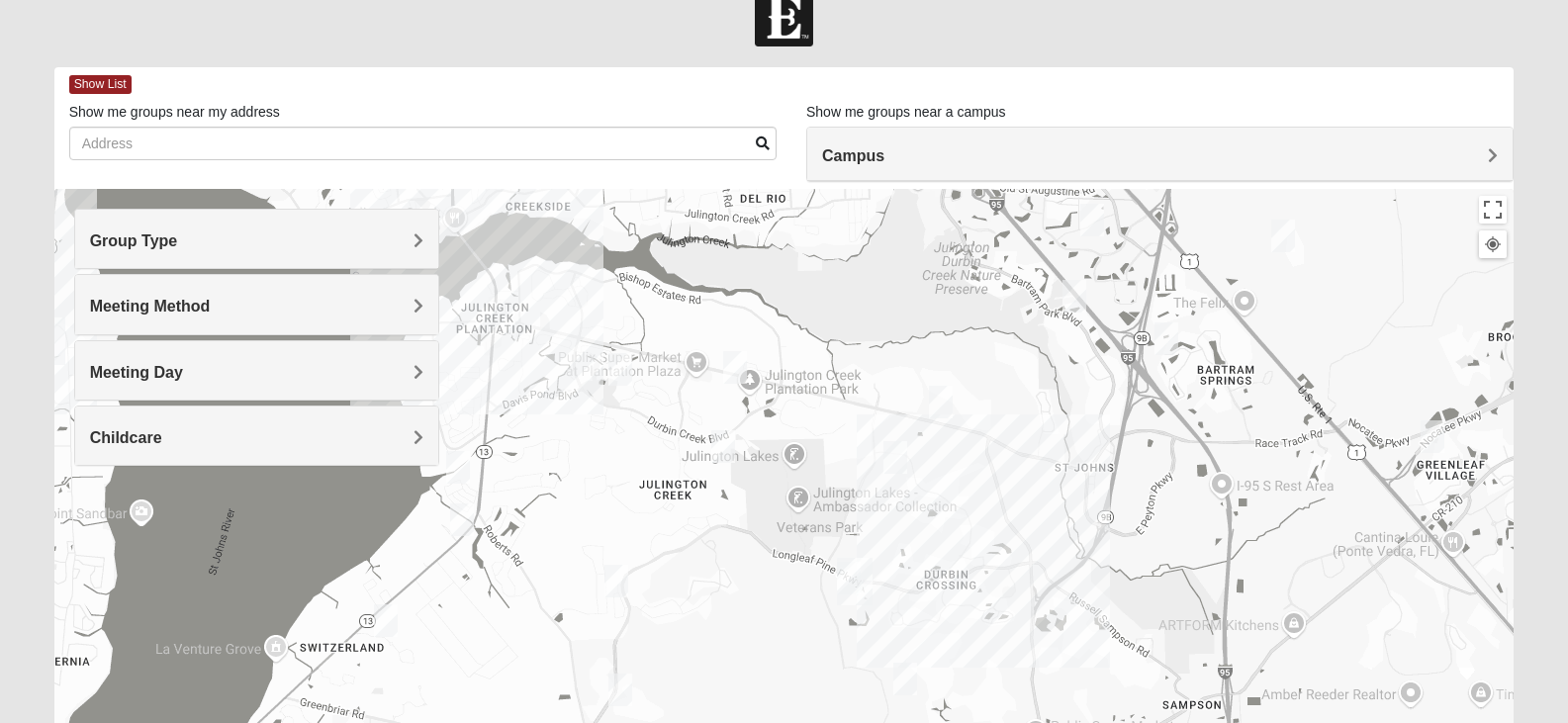
drag, startPoint x: 708, startPoint y: 439, endPoint x: 759, endPoint y: 583, distance: 152.8
click at [759, 583] on div at bounding box center [785, 585] width 1461 height 792
click at [620, 370] on img "Mixed Perez 32259" at bounding box center [621, 370] width 40 height 49
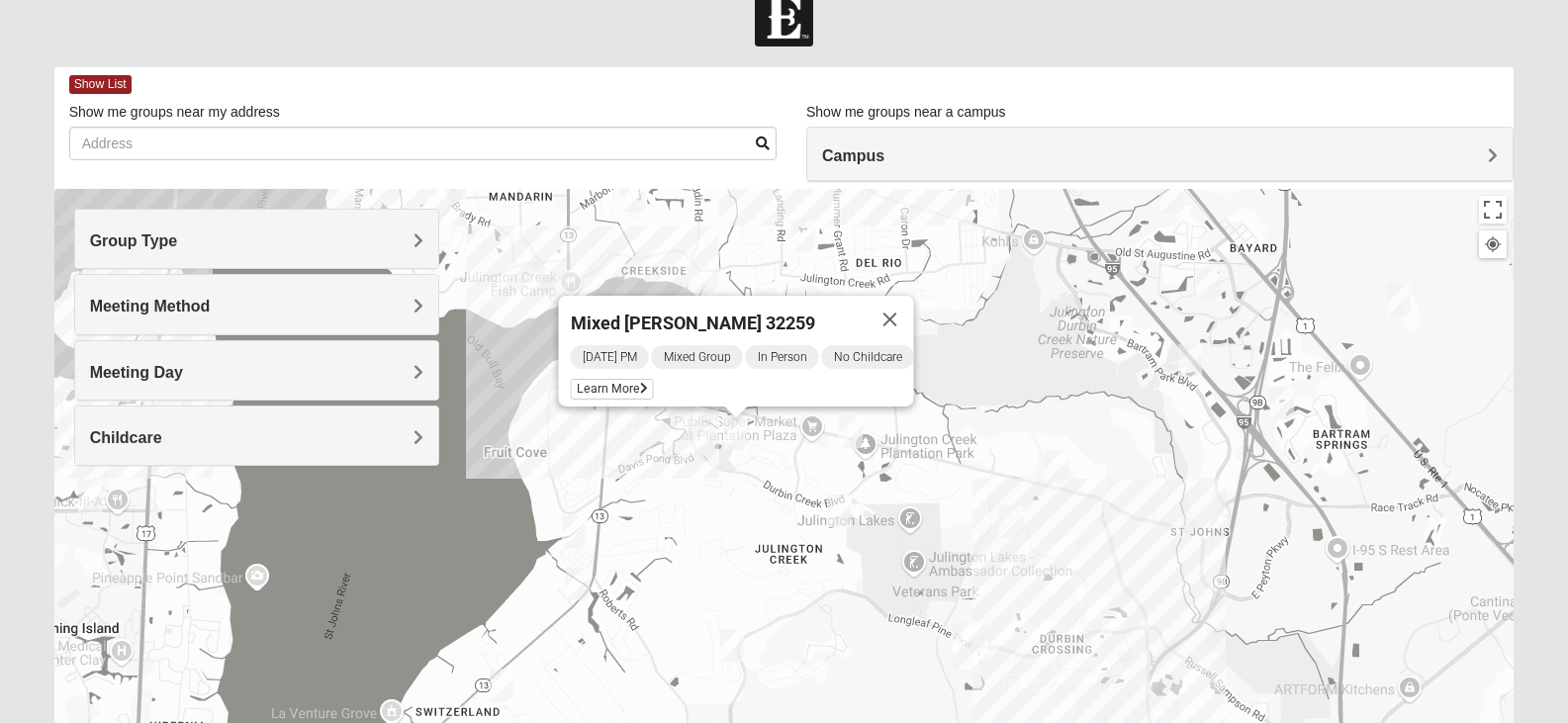
drag, startPoint x: 536, startPoint y: 446, endPoint x: 1064, endPoint y: 239, distance: 567.1
click at [665, 482] on div "Mixed Perez 32259 Wednesday PM Mixed Group In Person No Childcare Learn More" at bounding box center [785, 585] width 1461 height 792
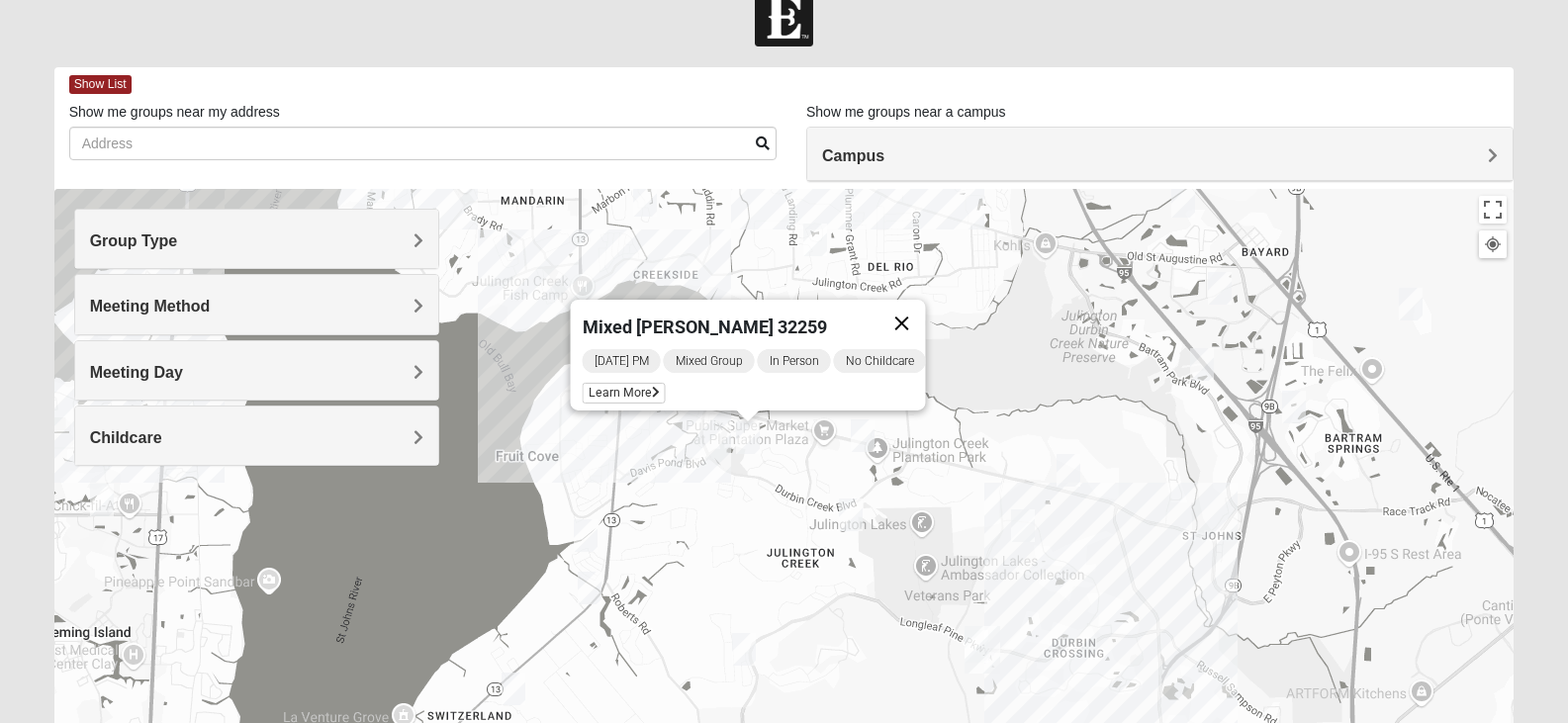
click at [924, 311] on button "Close" at bounding box center [901, 323] width 48 height 48
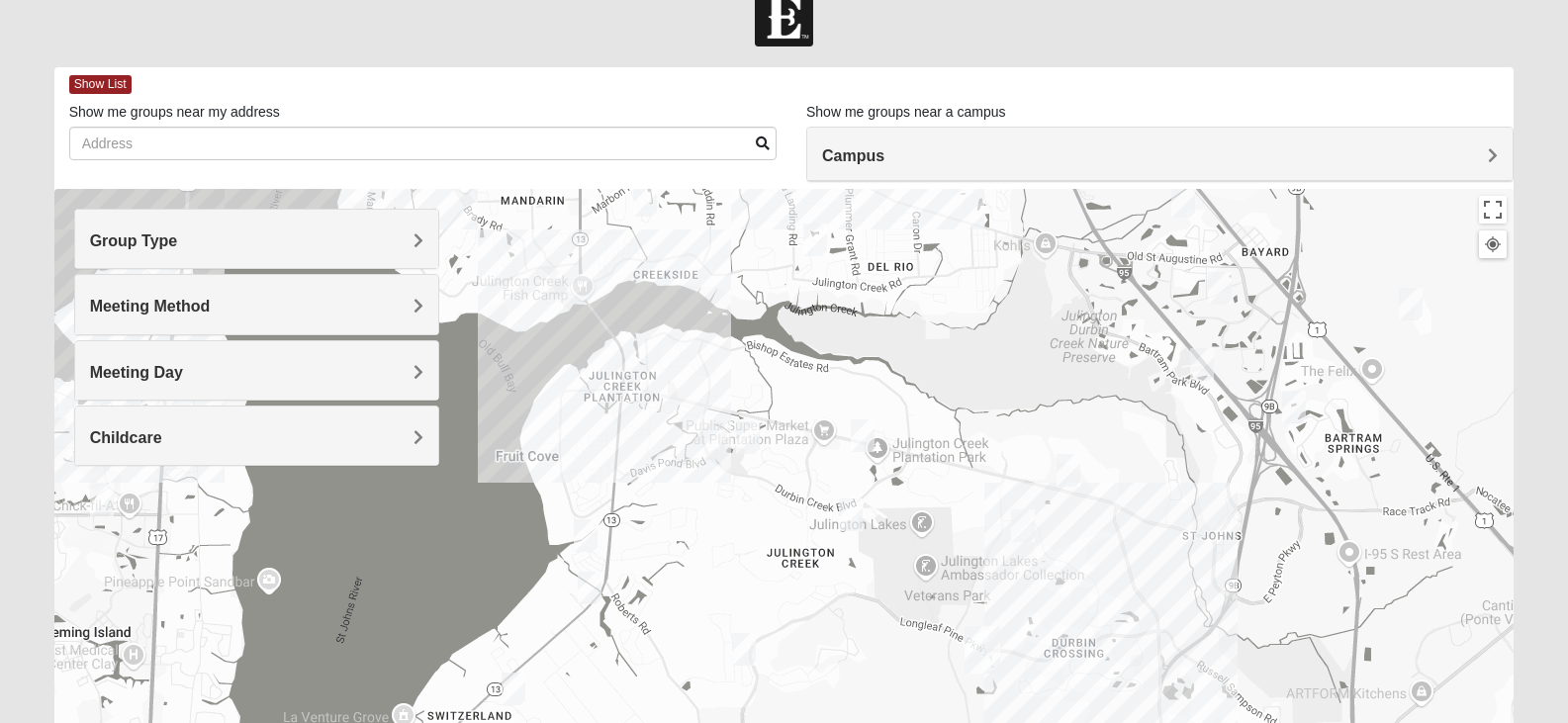
click at [646, 393] on div "To navigate, press the arrow keys." at bounding box center [785, 585] width 1461 height 792
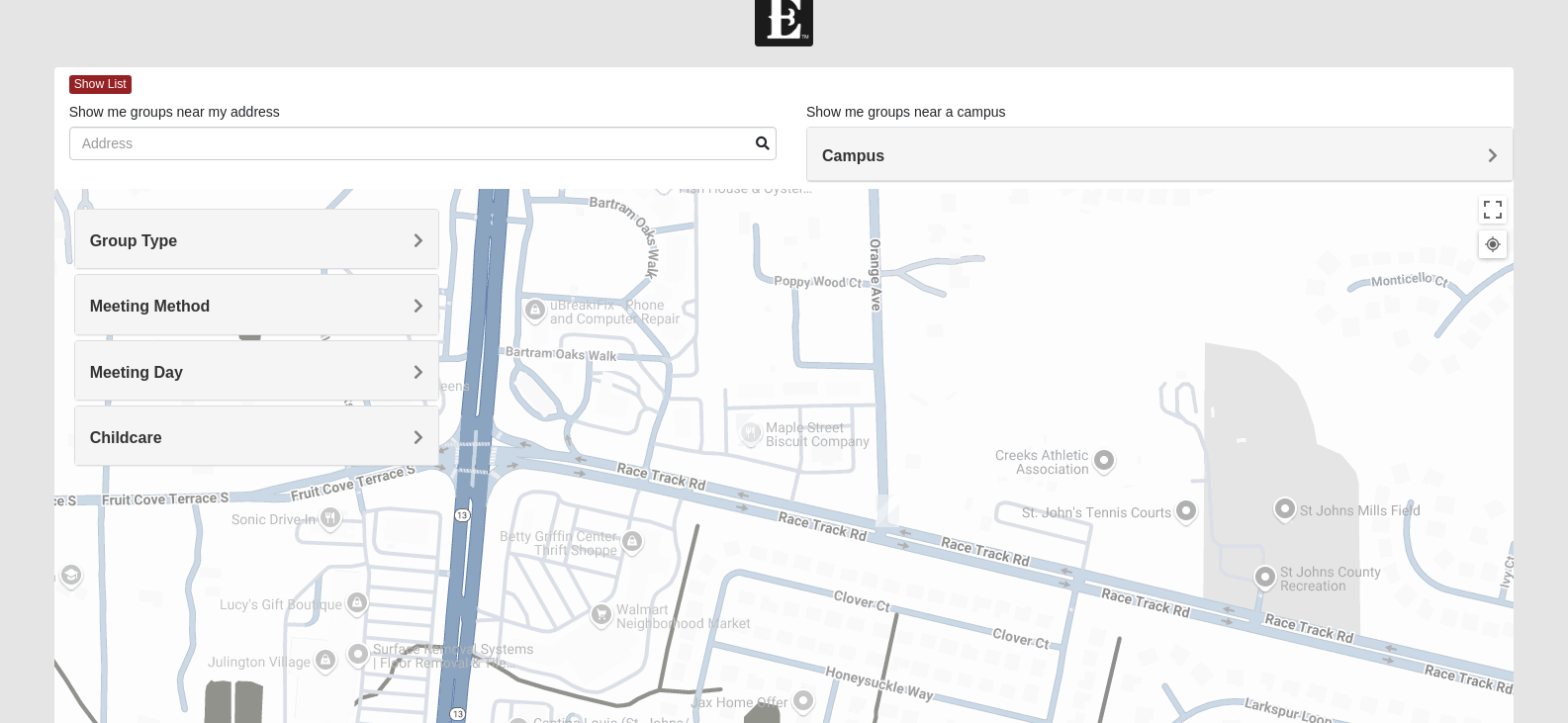
drag, startPoint x: 774, startPoint y: 404, endPoint x: 813, endPoint y: 452, distance: 61.8
click at [813, 452] on div at bounding box center [785, 585] width 1461 height 792
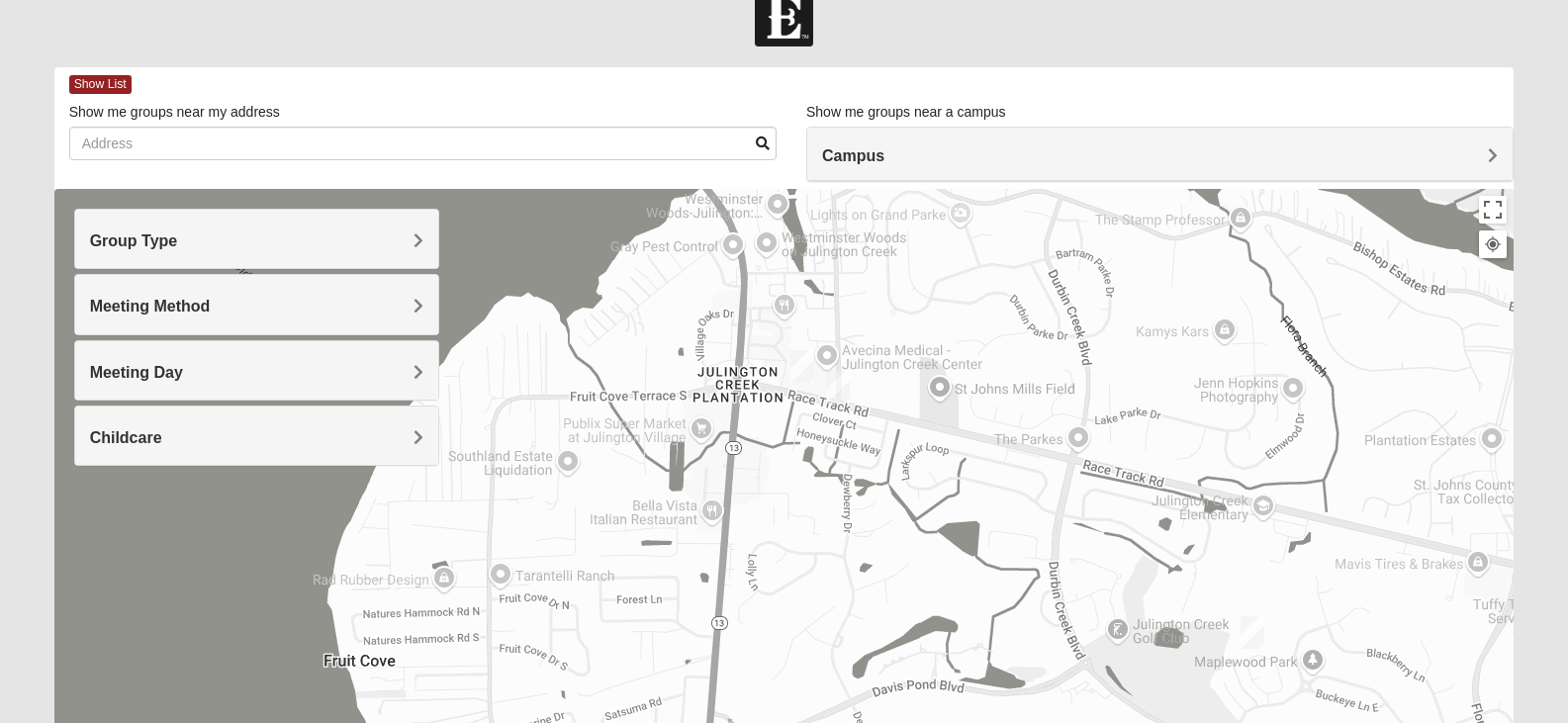
drag, startPoint x: 658, startPoint y: 562, endPoint x: 673, endPoint y: 506, distance: 58.0
click at [673, 506] on div at bounding box center [785, 585] width 1461 height 792
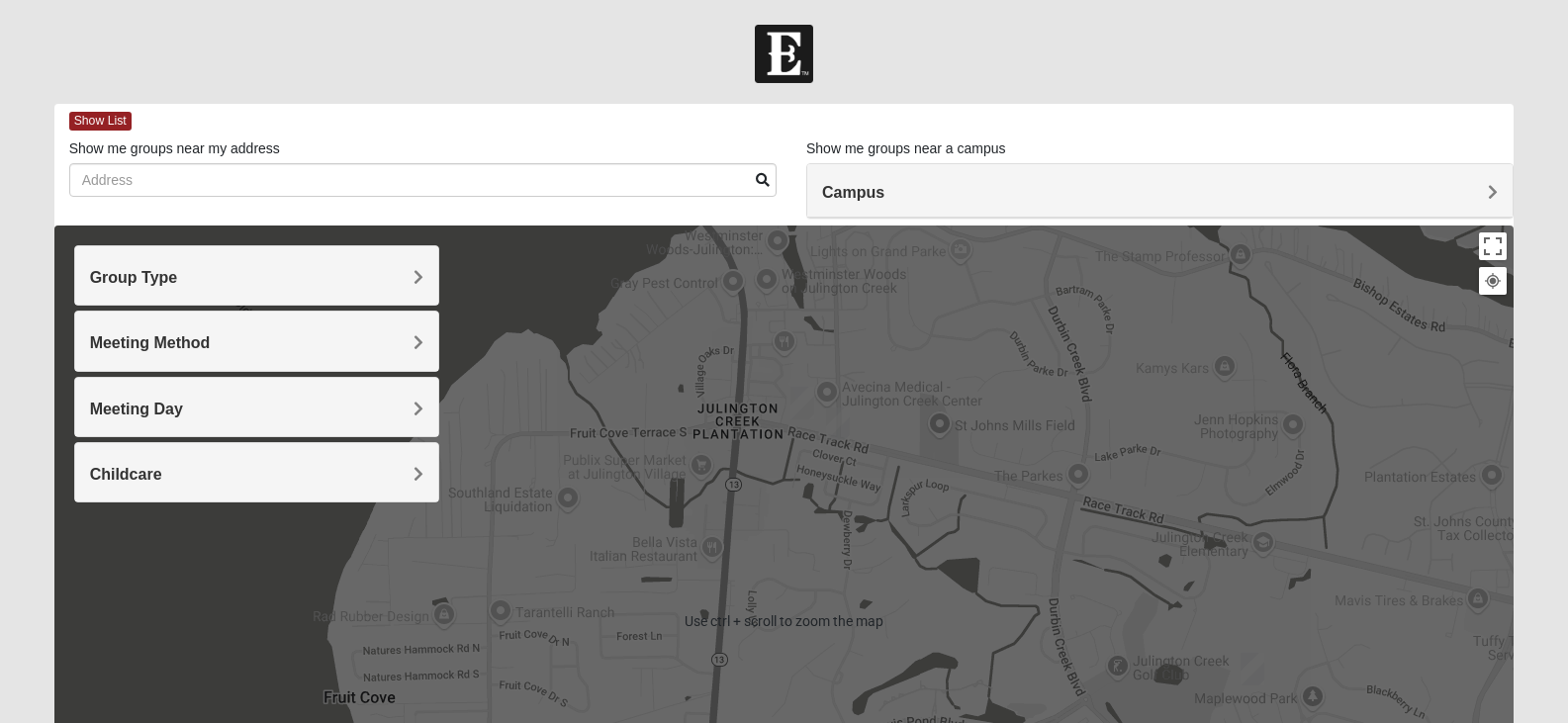
scroll to position [131, 0]
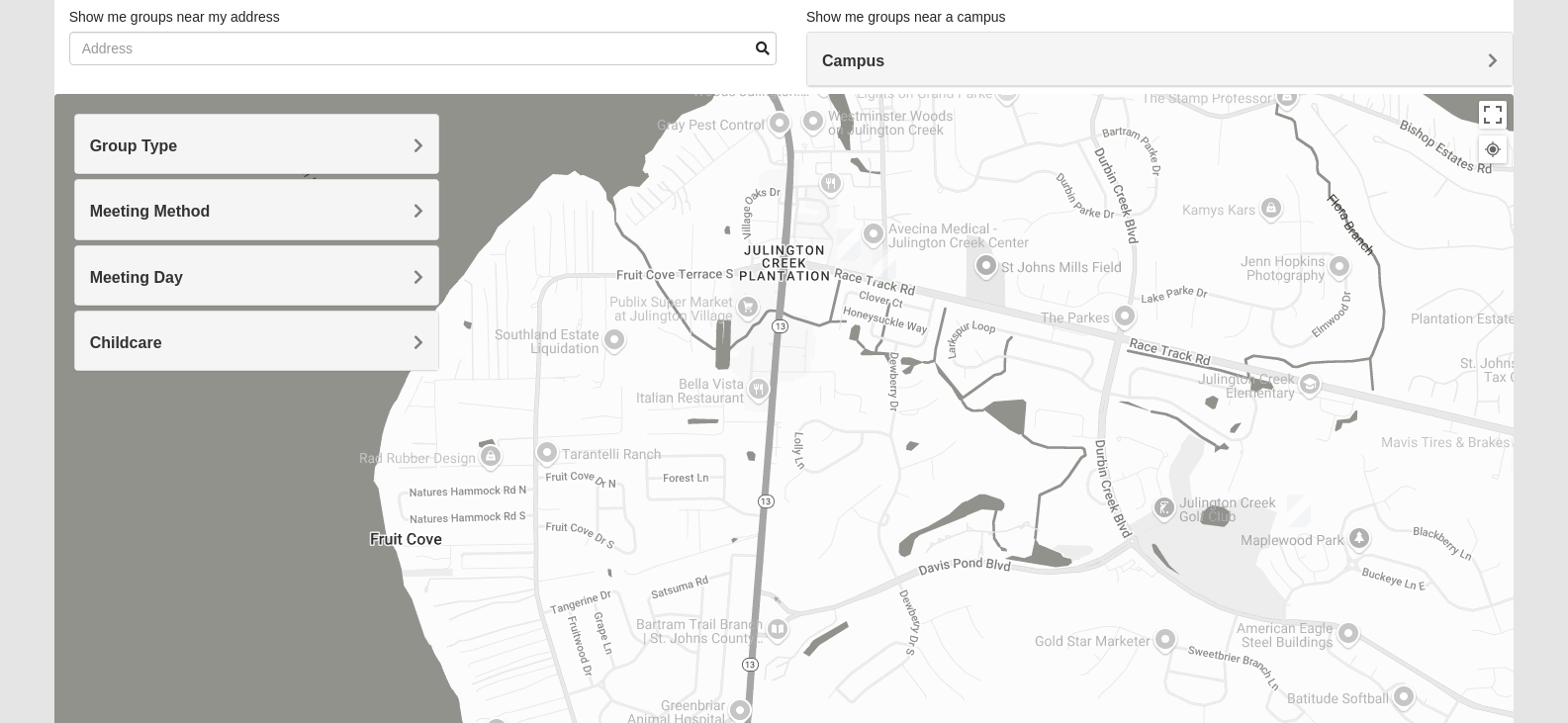
drag, startPoint x: 637, startPoint y: 470, endPoint x: 698, endPoint y: 450, distance: 64.2
click at [698, 450] on div at bounding box center [785, 489] width 1461 height 792
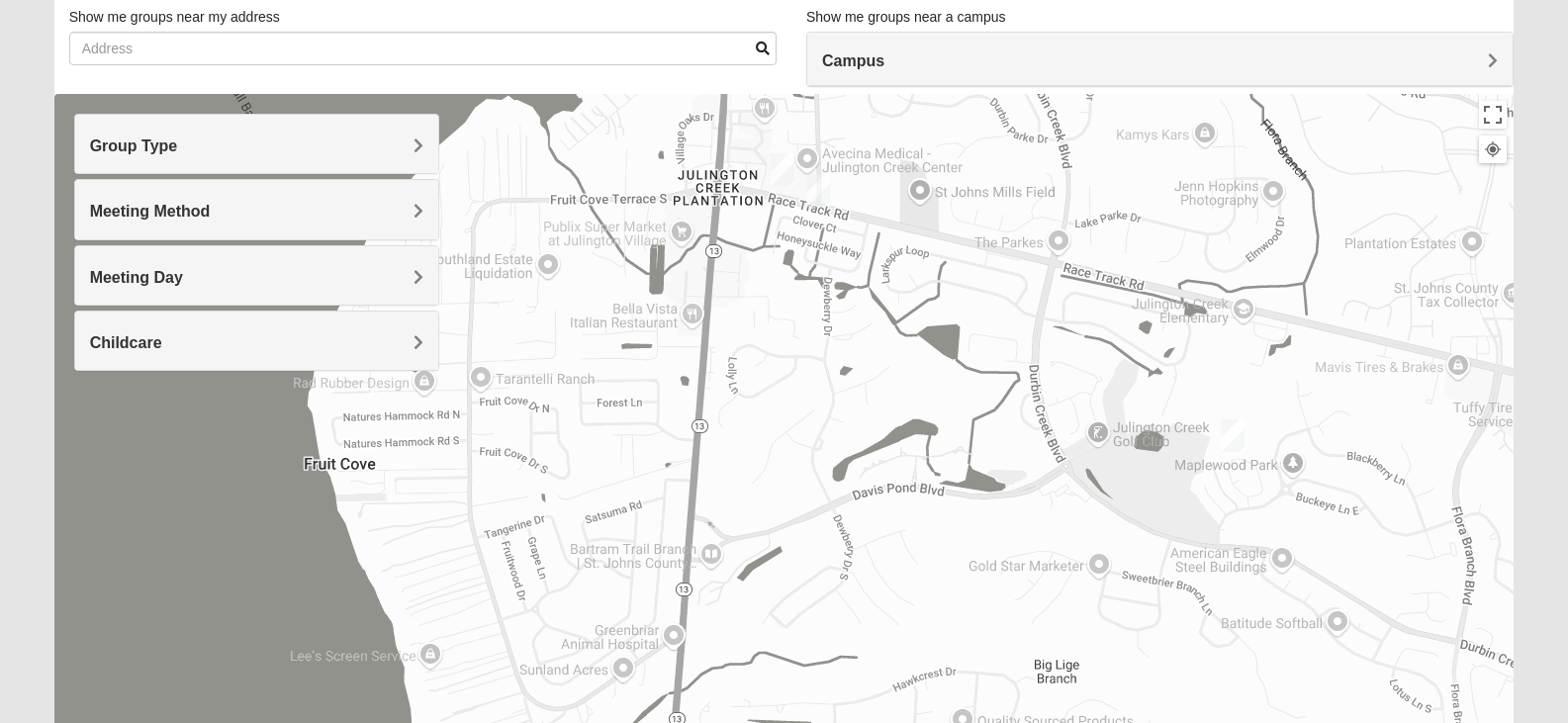
drag, startPoint x: 817, startPoint y: 544, endPoint x: 702, endPoint y: 441, distance: 154.4
click at [701, 440] on div at bounding box center [785, 489] width 1461 height 792
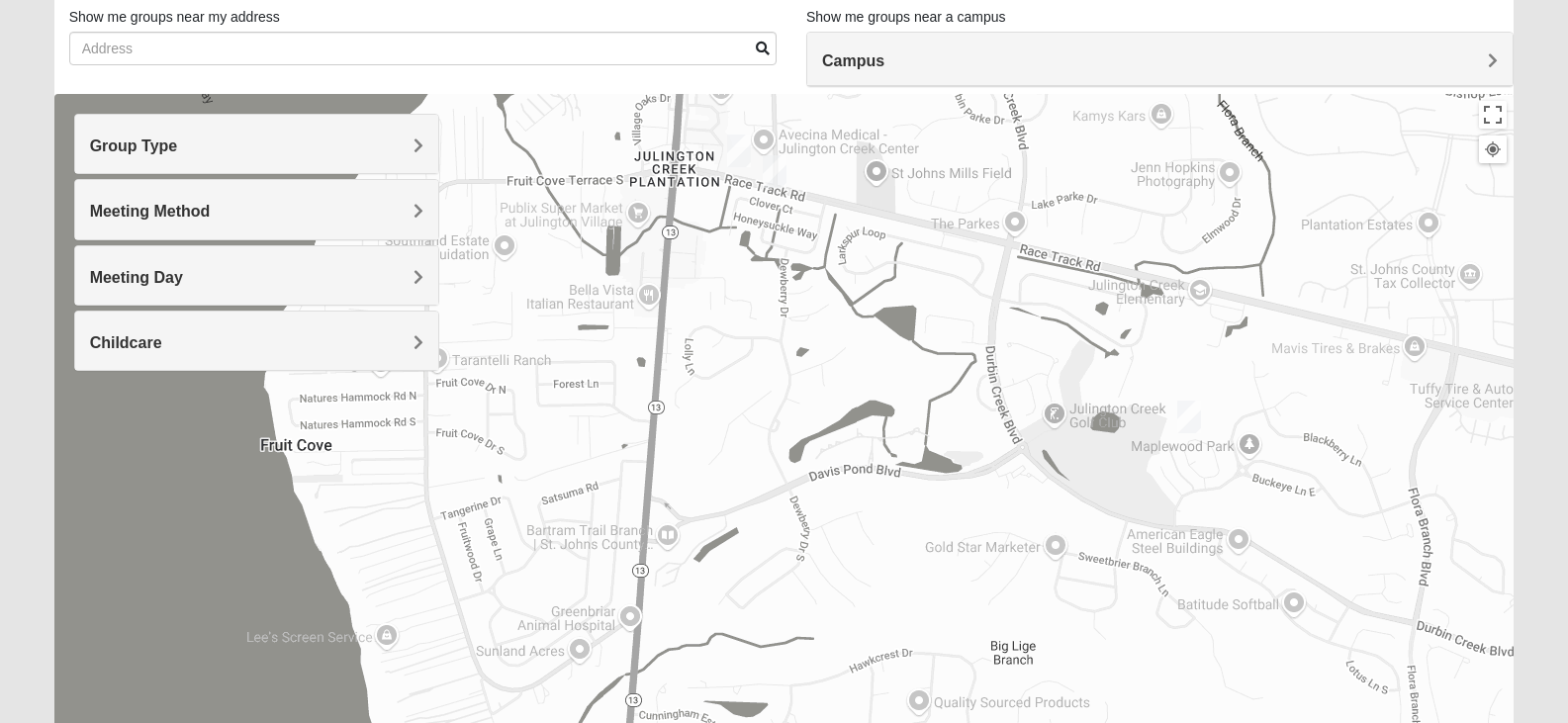
click at [1195, 416] on img "Mixed Perez 32259" at bounding box center [1190, 417] width 40 height 49
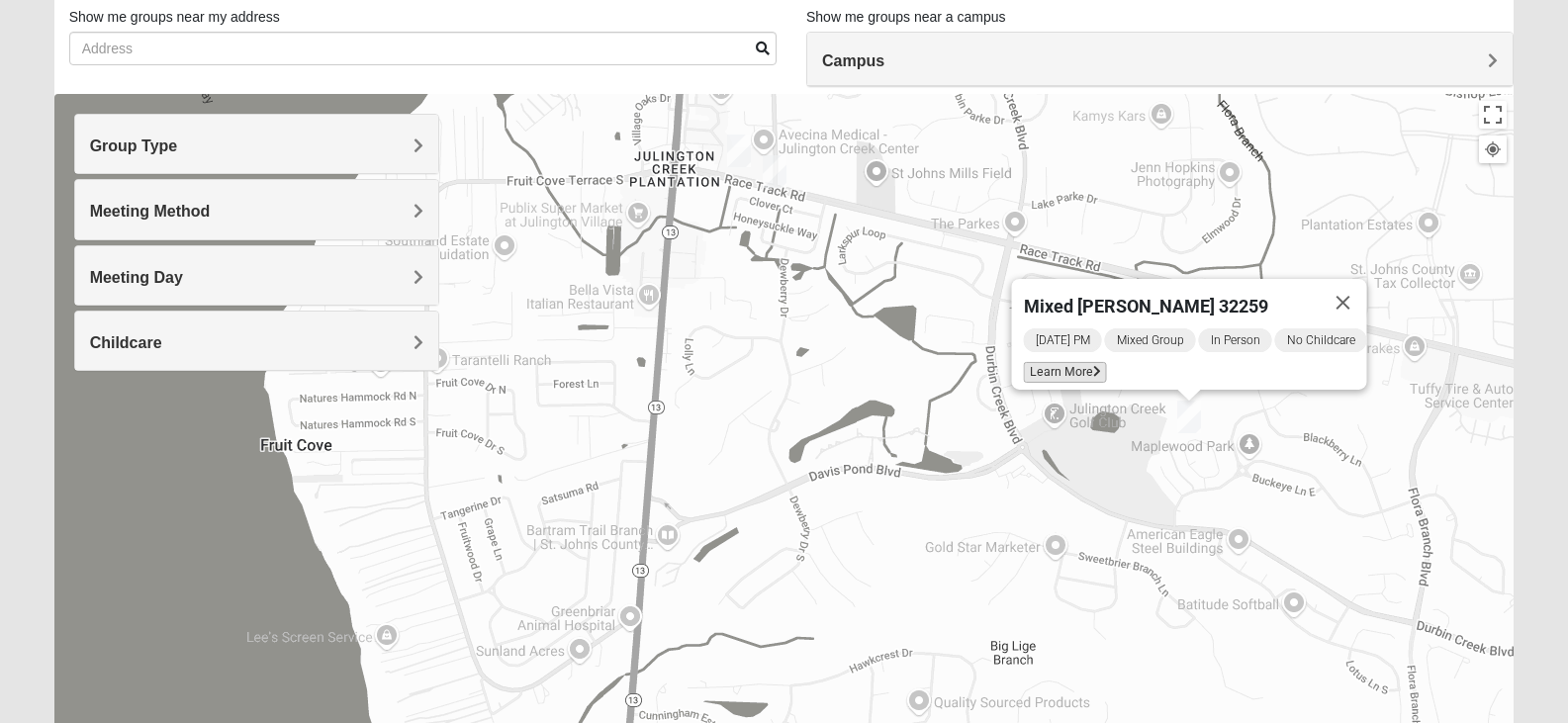
click at [1056, 362] on span "Learn More" at bounding box center [1065, 372] width 84 height 21
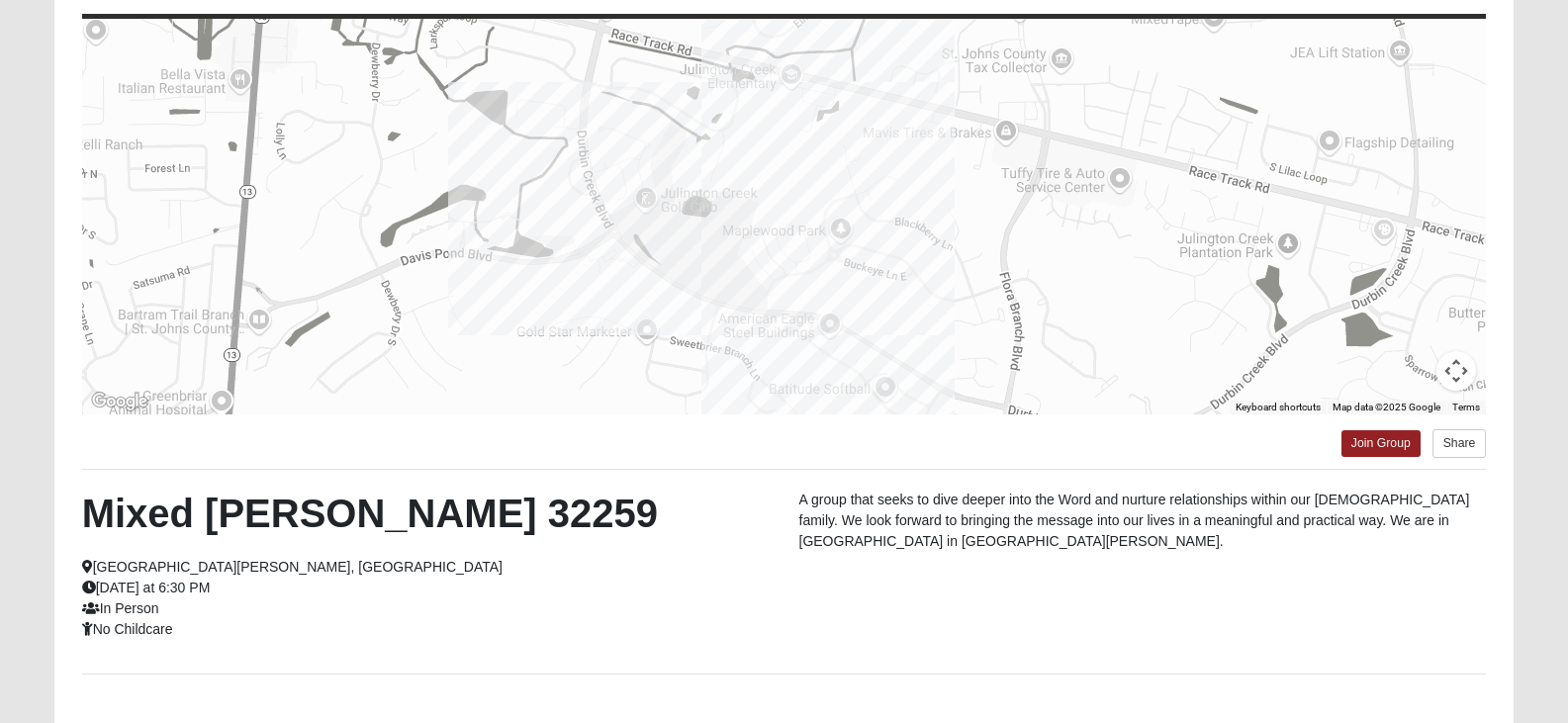
scroll to position [265, 0]
